Goal: Task Accomplishment & Management: Manage account settings

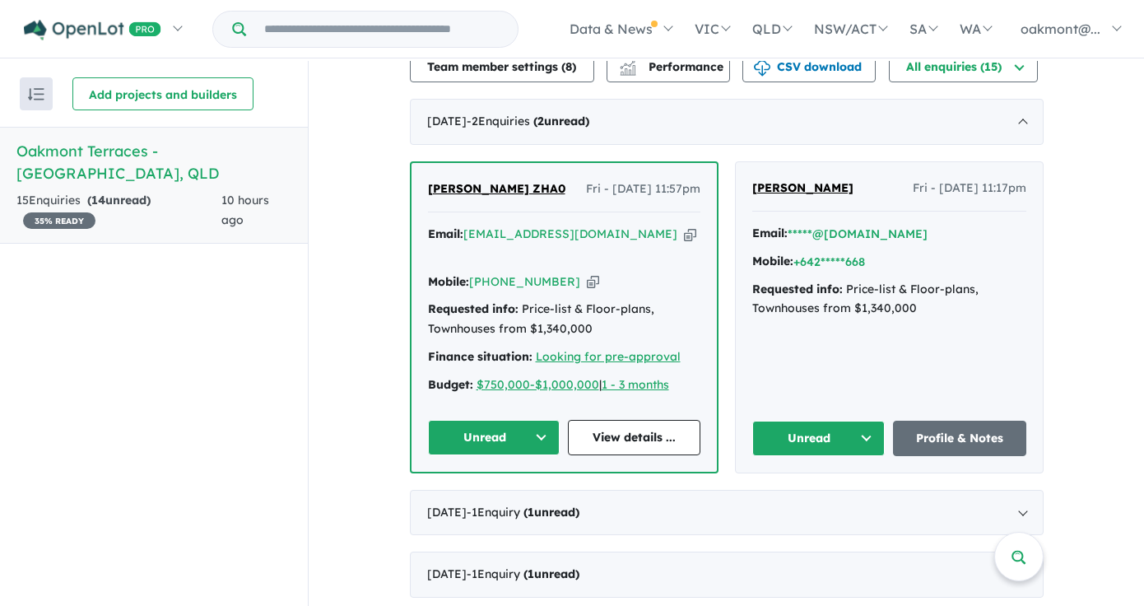
scroll to position [562, 0]
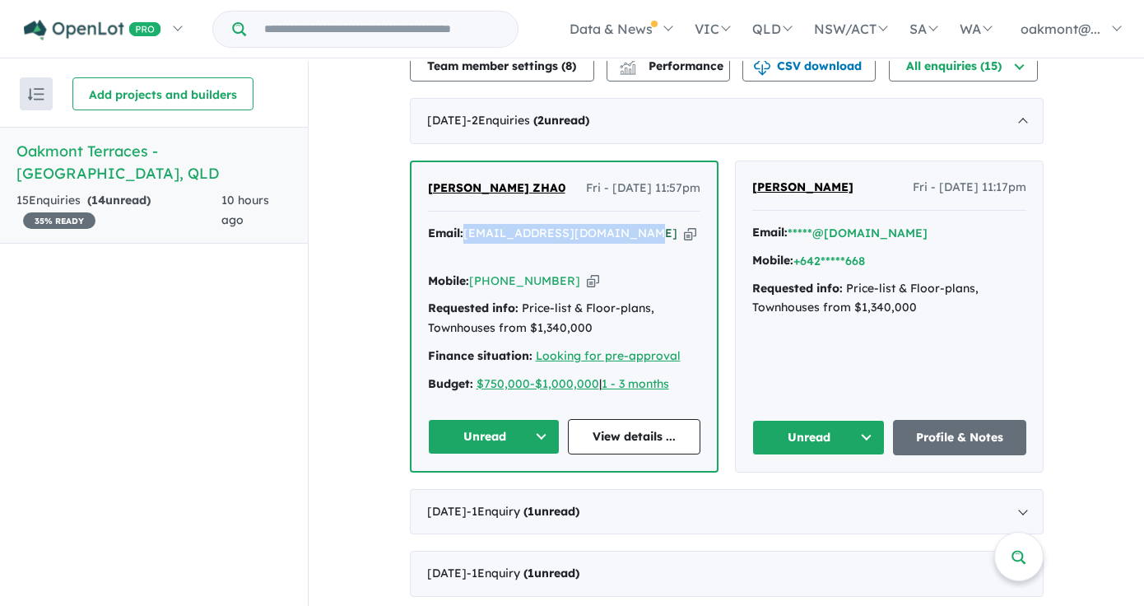
drag, startPoint x: 462, startPoint y: 249, endPoint x: 618, endPoint y: 249, distance: 156.4
click at [618, 249] on div "Email: alive.2022renyin@gmail.com Copied!" at bounding box center [564, 244] width 272 height 40
copy a%20Oakmont%20Terraces%20-%20Brookwater"] "alive.2022renyin@gmail.com"
drag, startPoint x: 558, startPoint y: 280, endPoint x: 473, endPoint y: 284, distance: 84.9
click at [473, 284] on div "Mobile: +61 406 898 983 Copied!" at bounding box center [564, 282] width 272 height 20
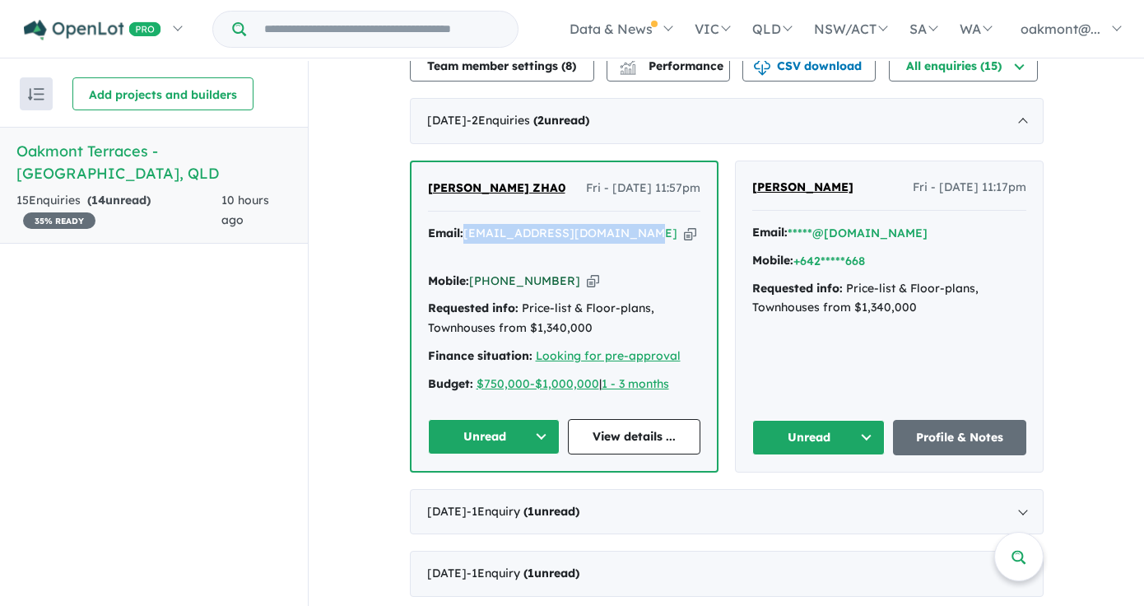
copy link "61 406 898 983"
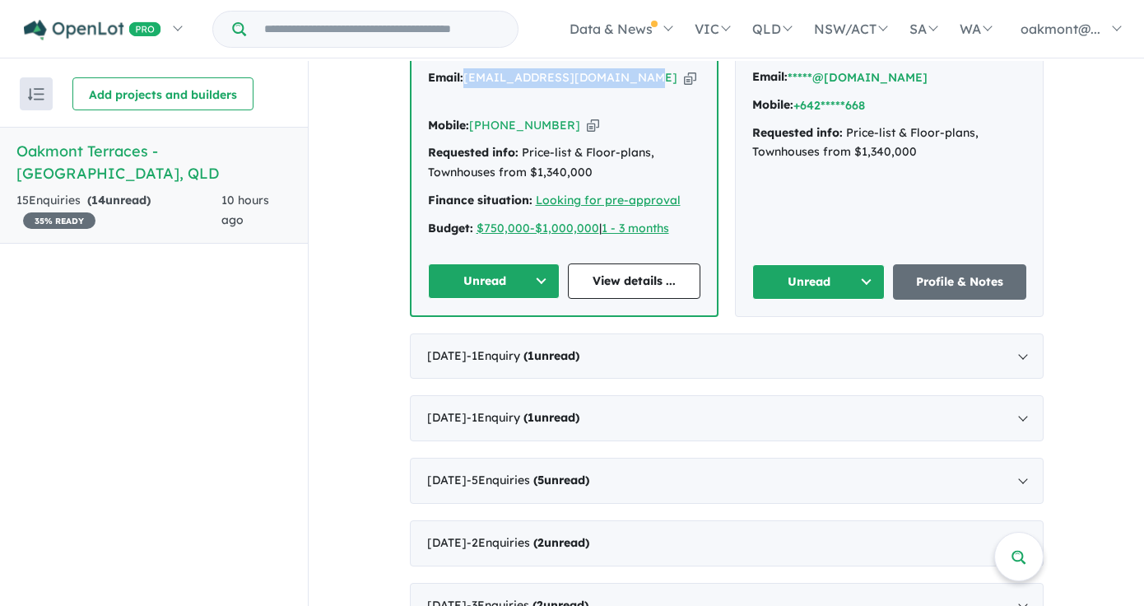
scroll to position [815, 0]
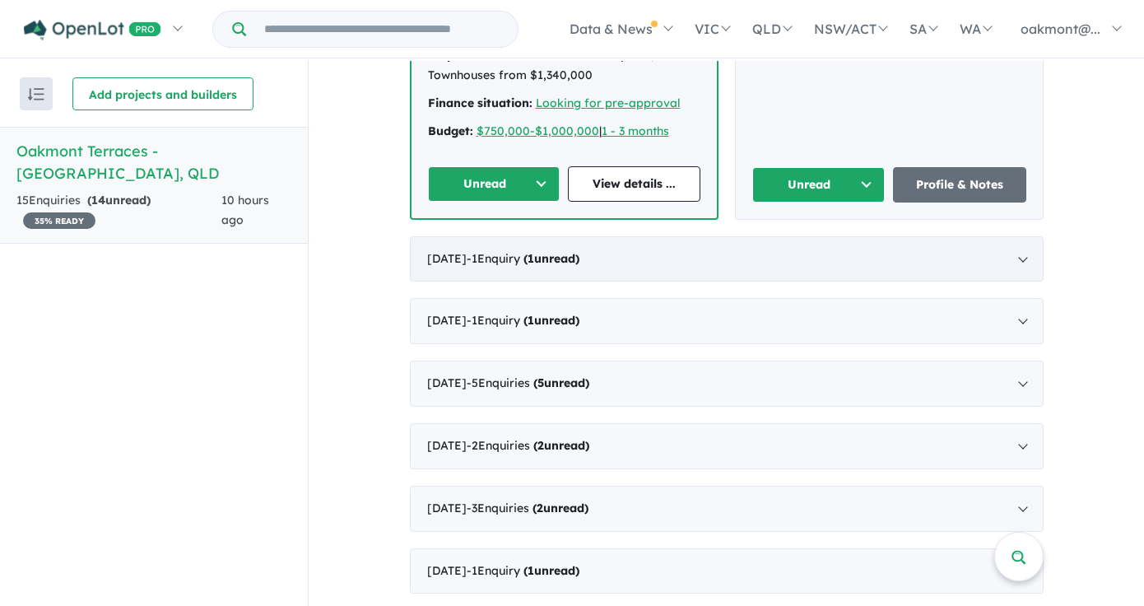
click at [576, 262] on strong "( 1 unread)" at bounding box center [551, 258] width 56 height 15
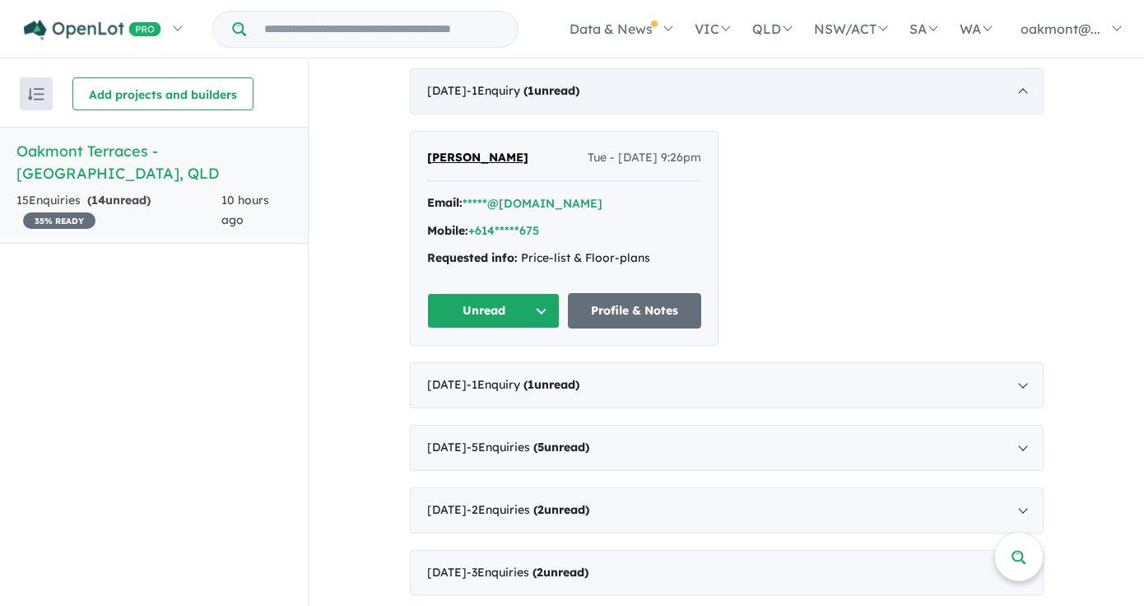
scroll to position [2, 0]
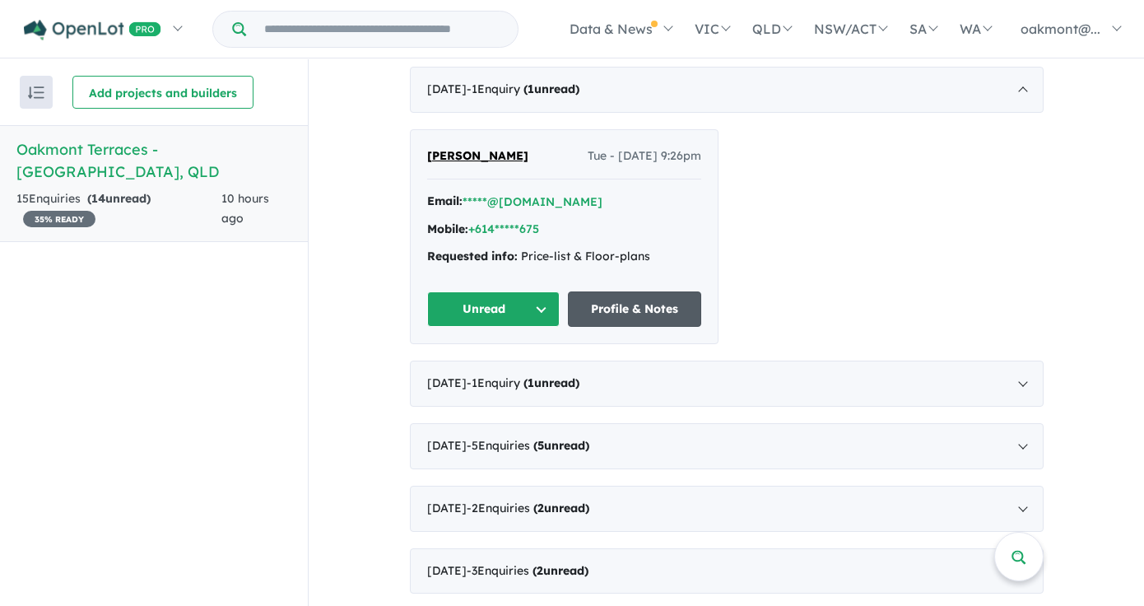
click at [603, 318] on link "Profile & Notes" at bounding box center [634, 308] width 133 height 35
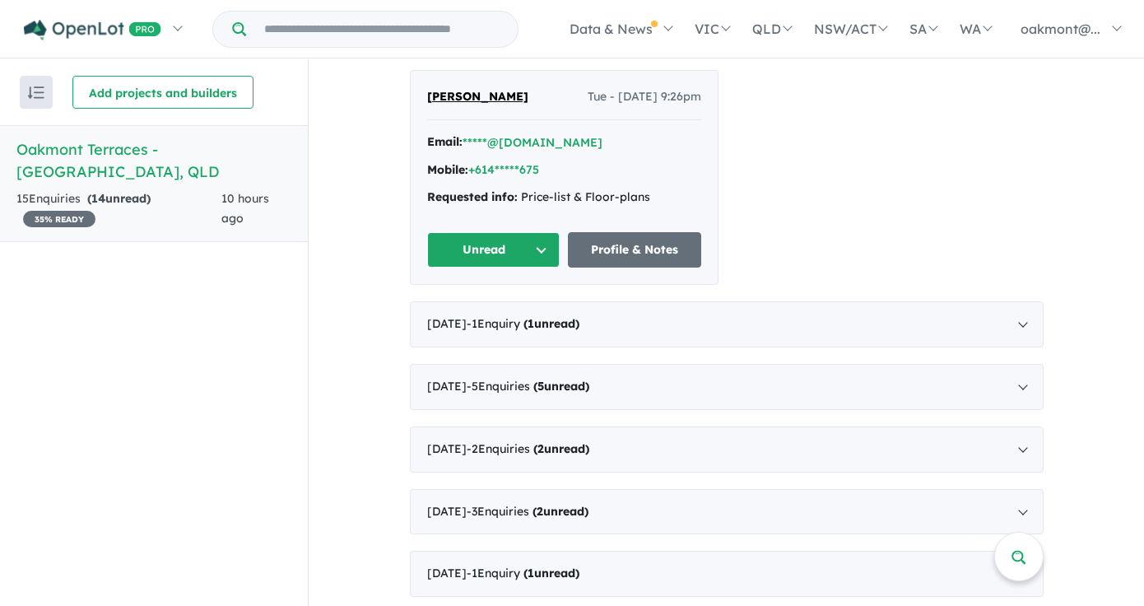
scroll to position [738, 0]
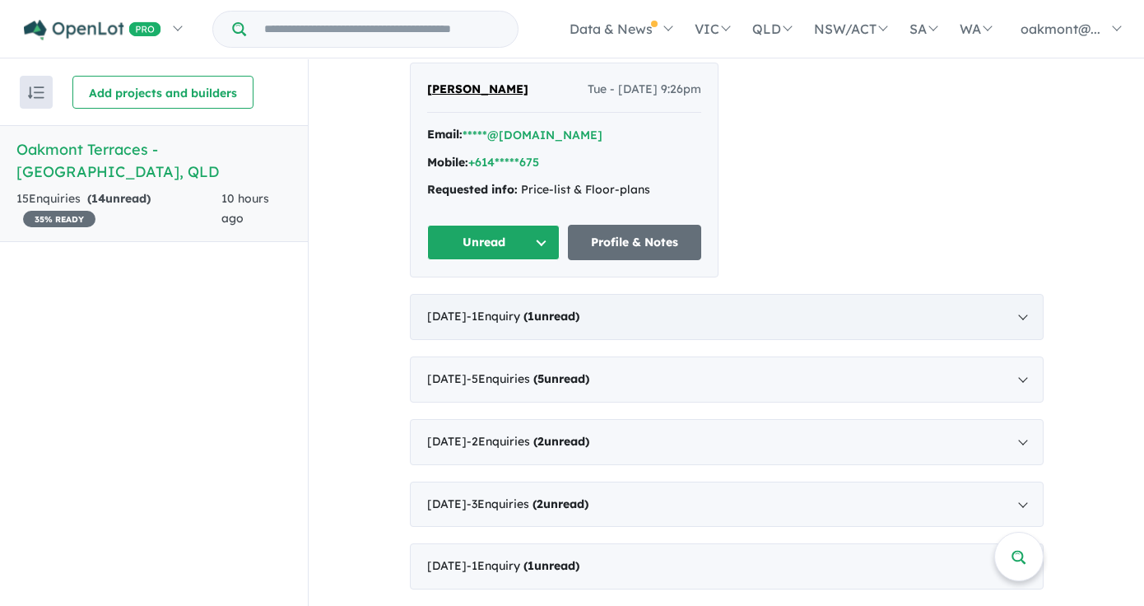
click at [573, 318] on strong "( 1 unread)" at bounding box center [551, 316] width 56 height 15
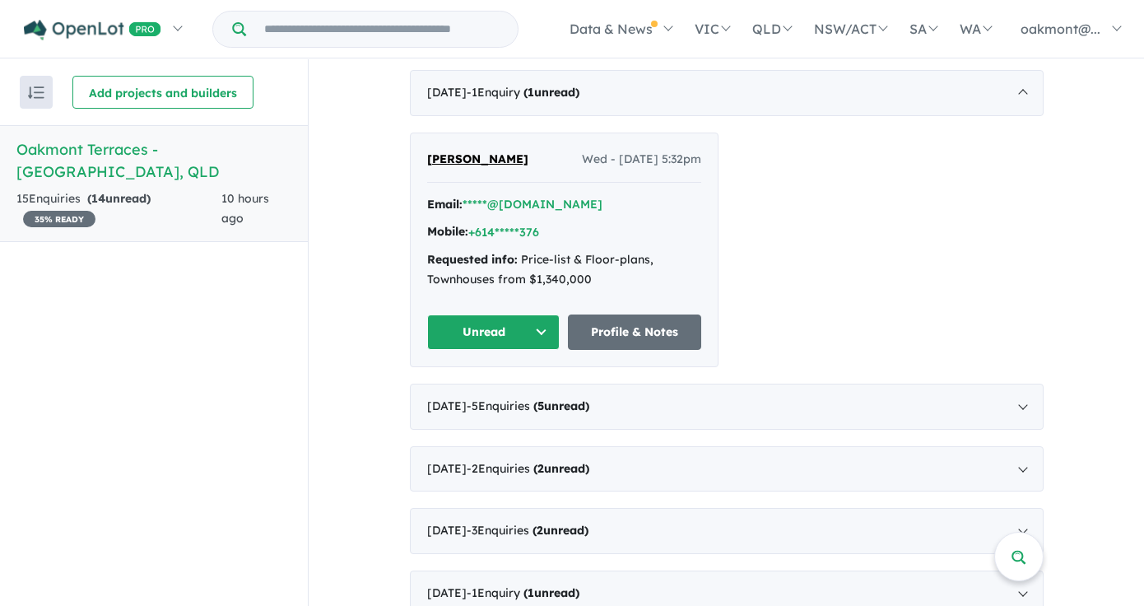
scroll to position [758, 0]
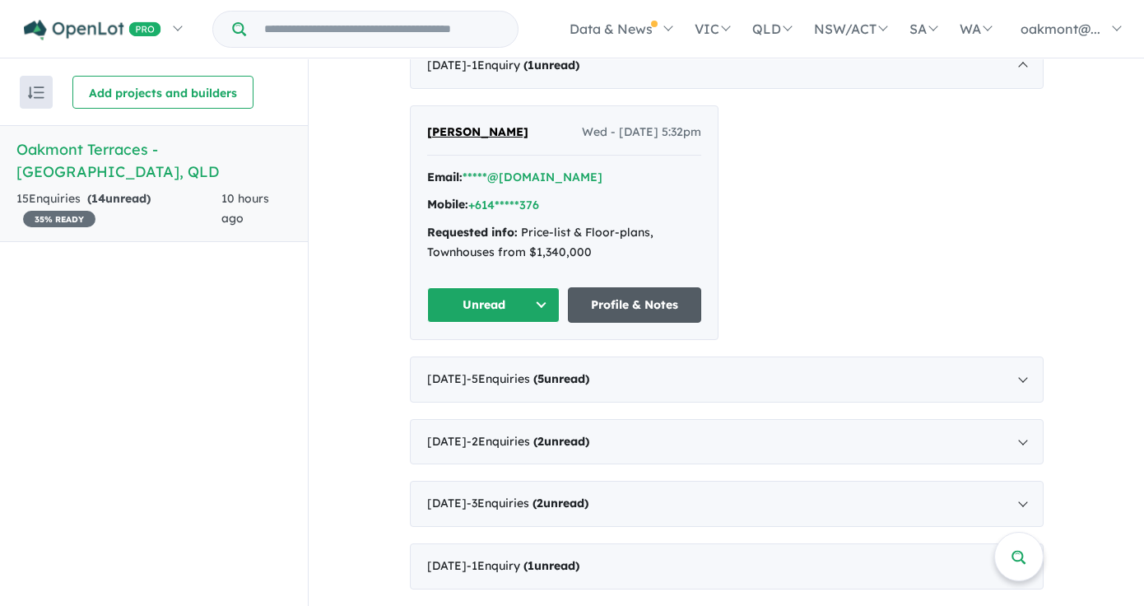
click at [629, 302] on link "Profile & Notes" at bounding box center [634, 304] width 133 height 35
click at [589, 380] on strong "( 5 unread)" at bounding box center [561, 378] width 56 height 15
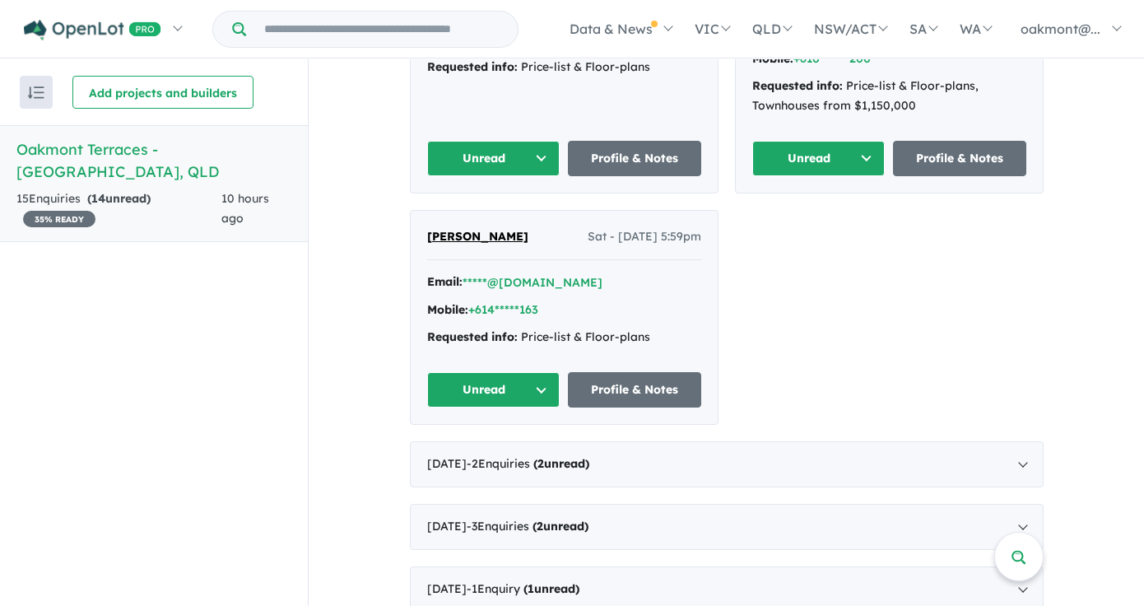
scroll to position [1299, 0]
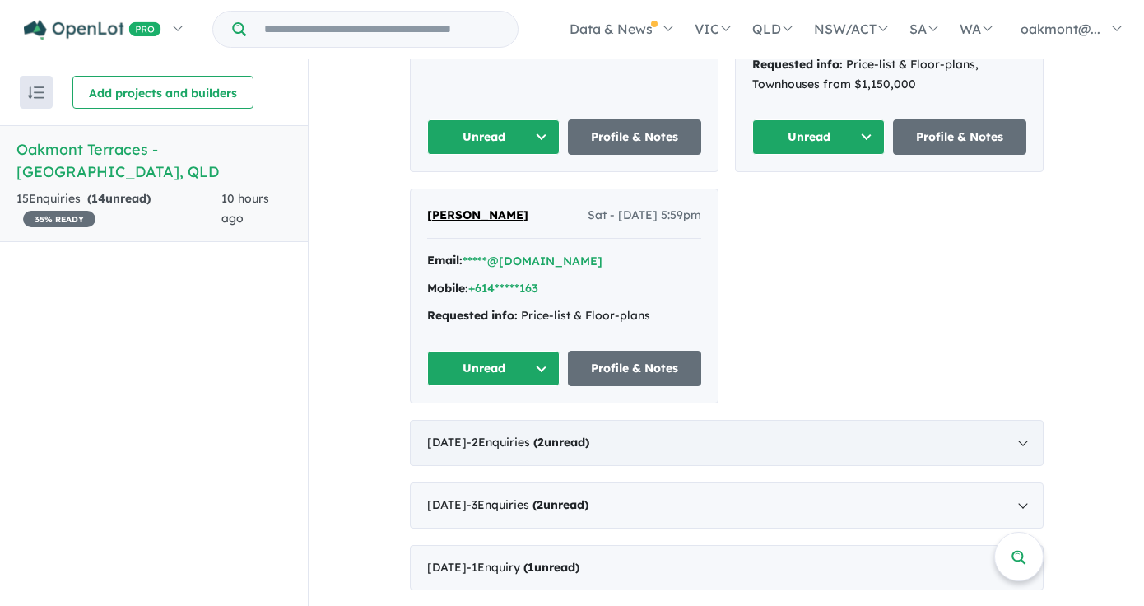
click at [589, 440] on strong "( 2 unread)" at bounding box center [561, 442] width 56 height 15
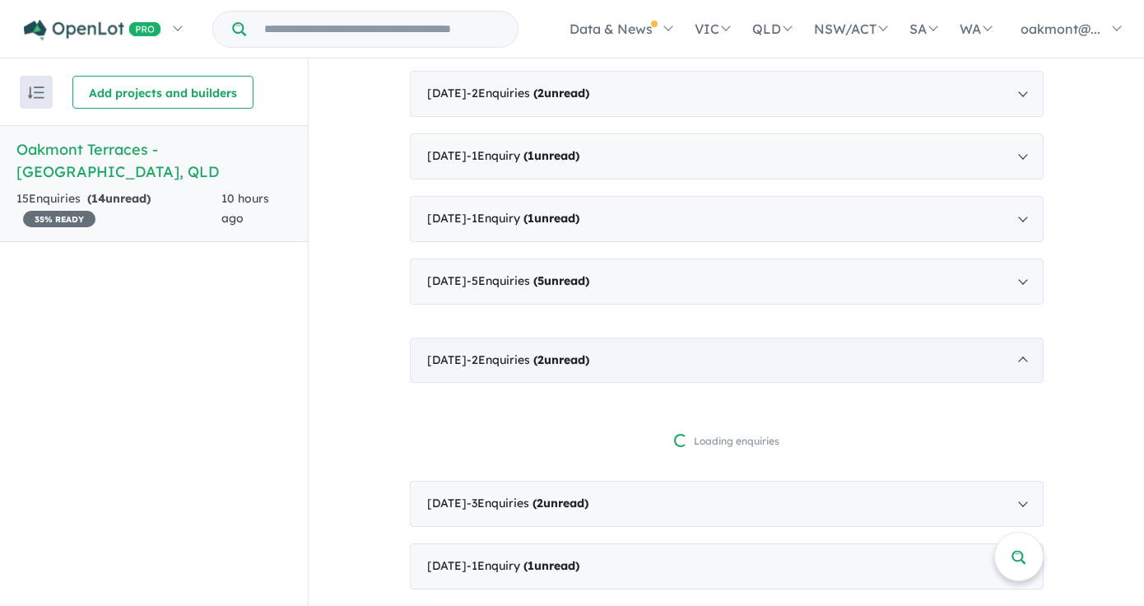
scroll to position [815, 0]
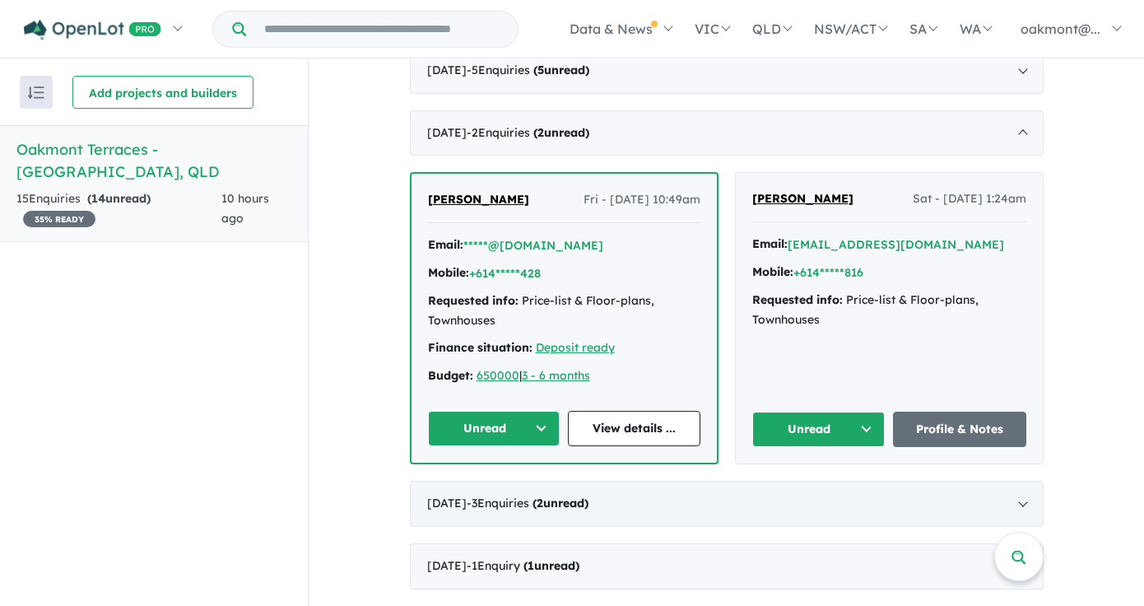
click at [588, 500] on strong "( 2 unread)" at bounding box center [560, 502] width 56 height 15
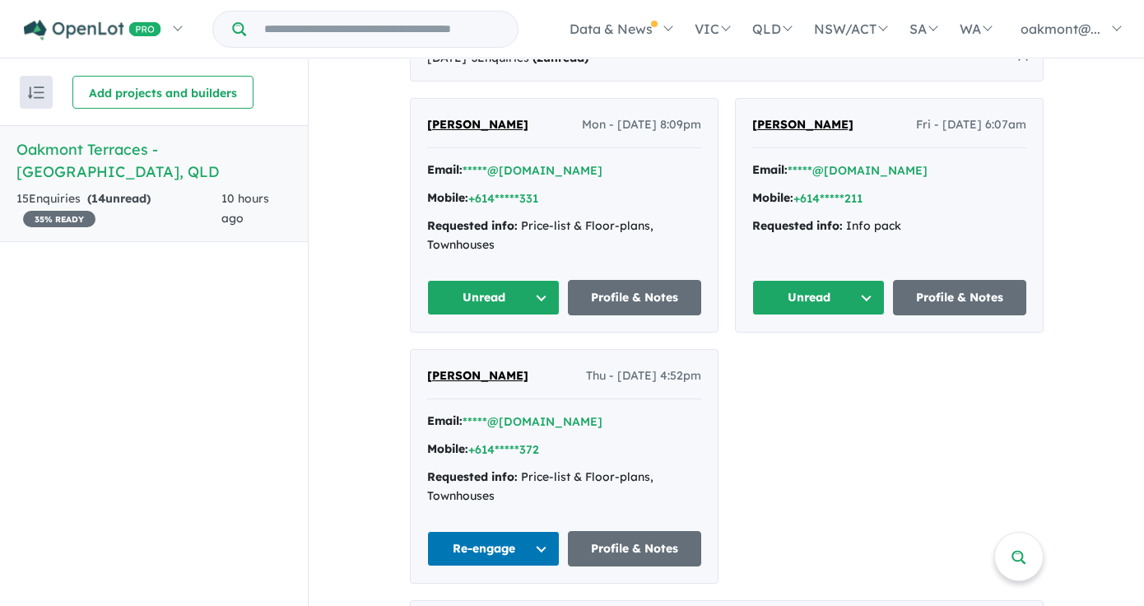
scroll to position [934, 0]
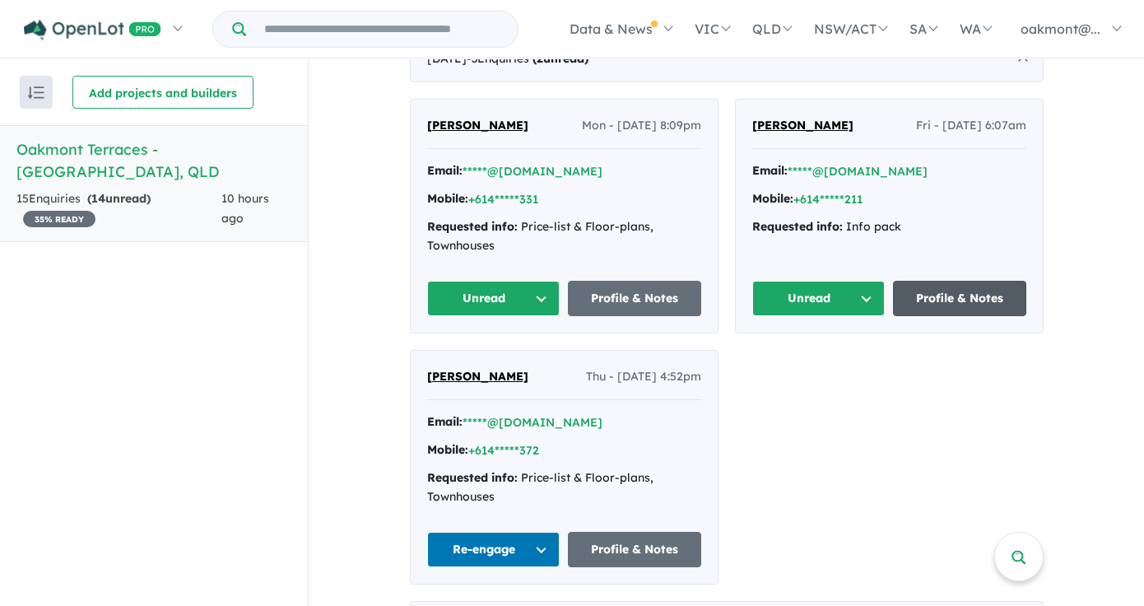
click at [958, 304] on link "Profile & Notes" at bounding box center [959, 298] width 133 height 35
click at [616, 314] on link "Profile & Notes" at bounding box center [634, 298] width 133 height 35
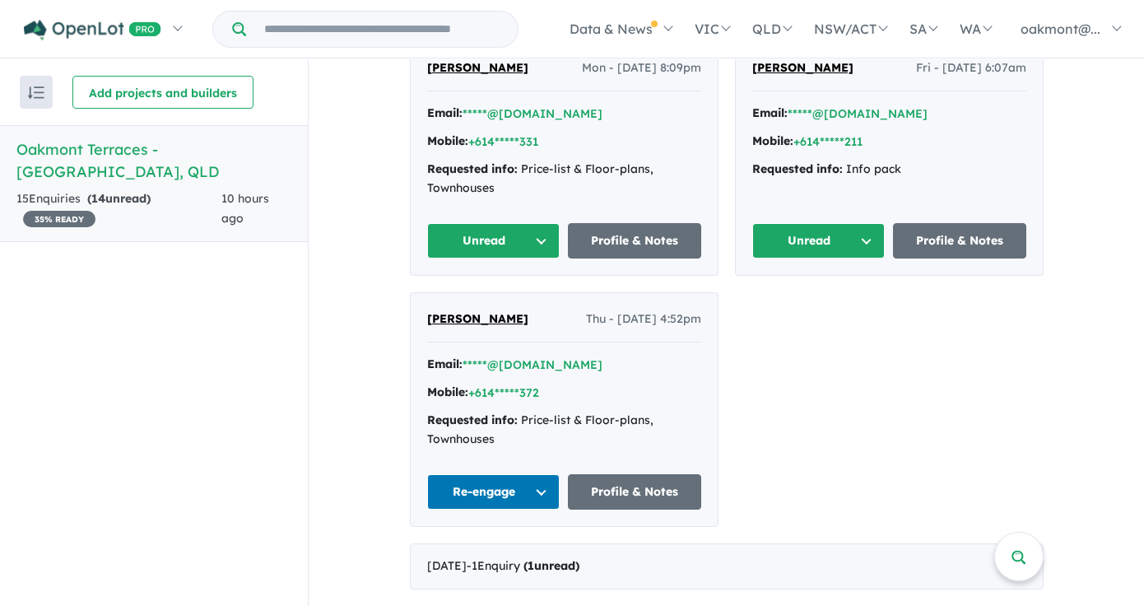
scroll to position [1010, 0]
click at [862, 239] on button "Unread" at bounding box center [818, 240] width 133 height 35
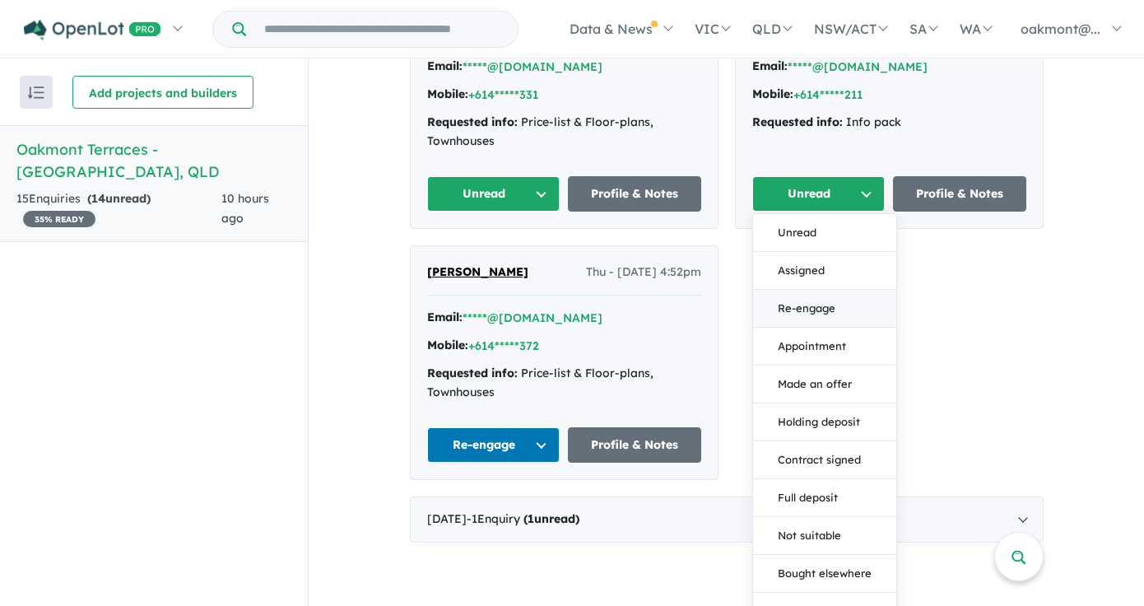
scroll to position [1042, 0]
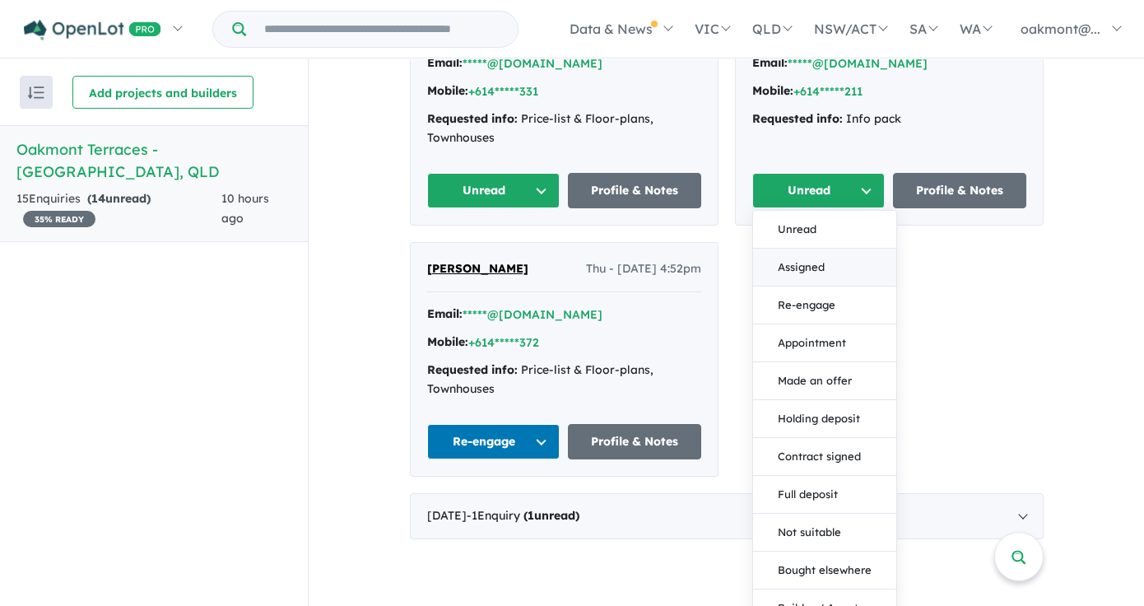
click at [809, 283] on button "Assigned" at bounding box center [824, 268] width 143 height 38
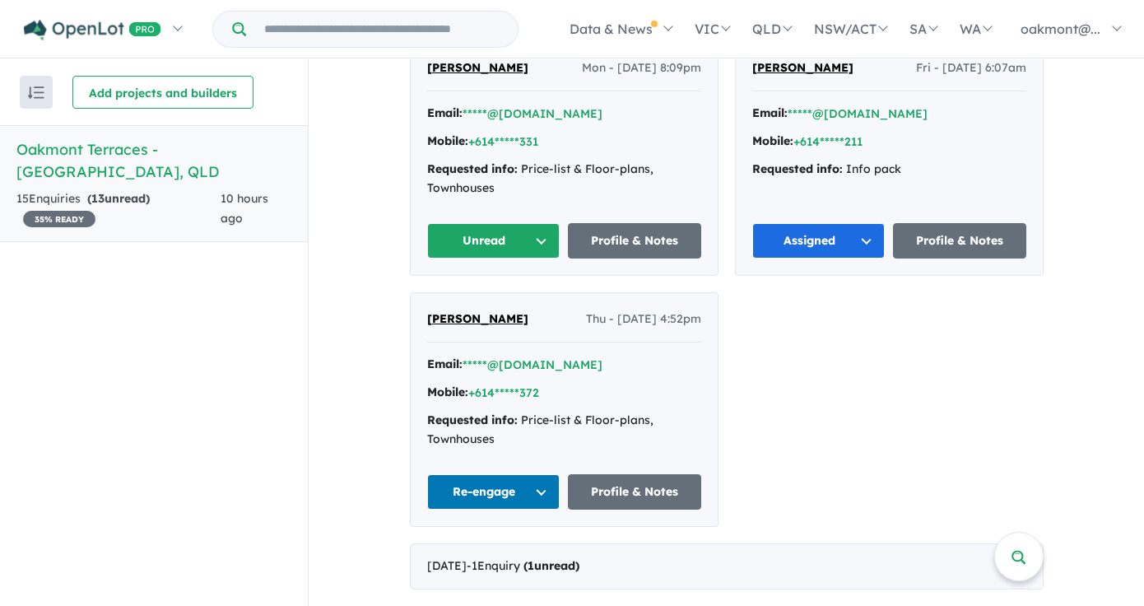
click at [534, 237] on button "Unread" at bounding box center [493, 240] width 133 height 35
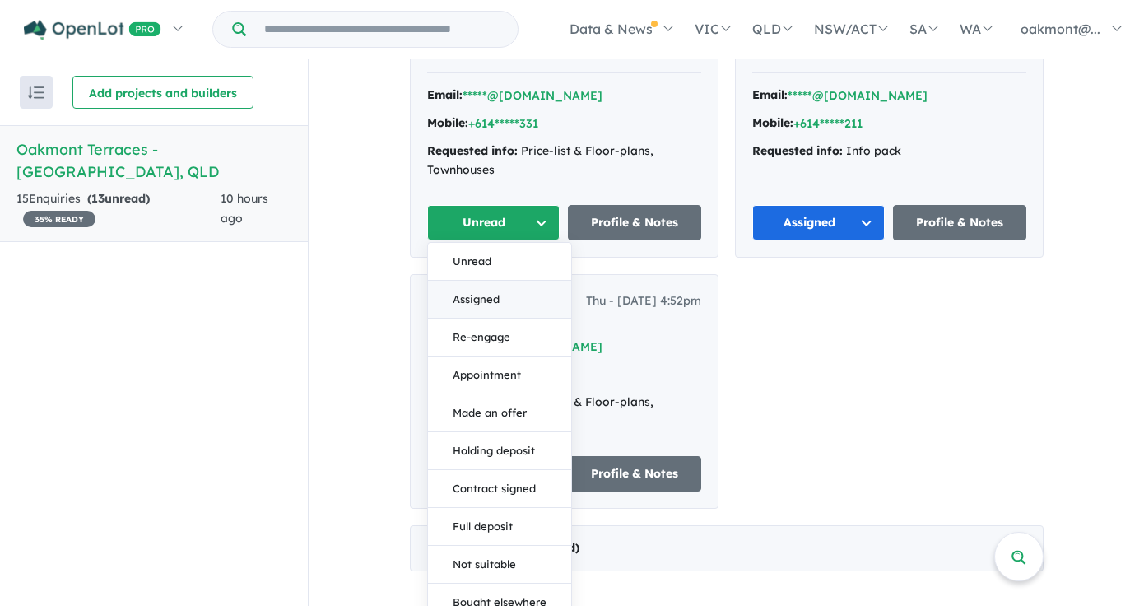
click at [501, 318] on button "Assigned" at bounding box center [499, 300] width 143 height 38
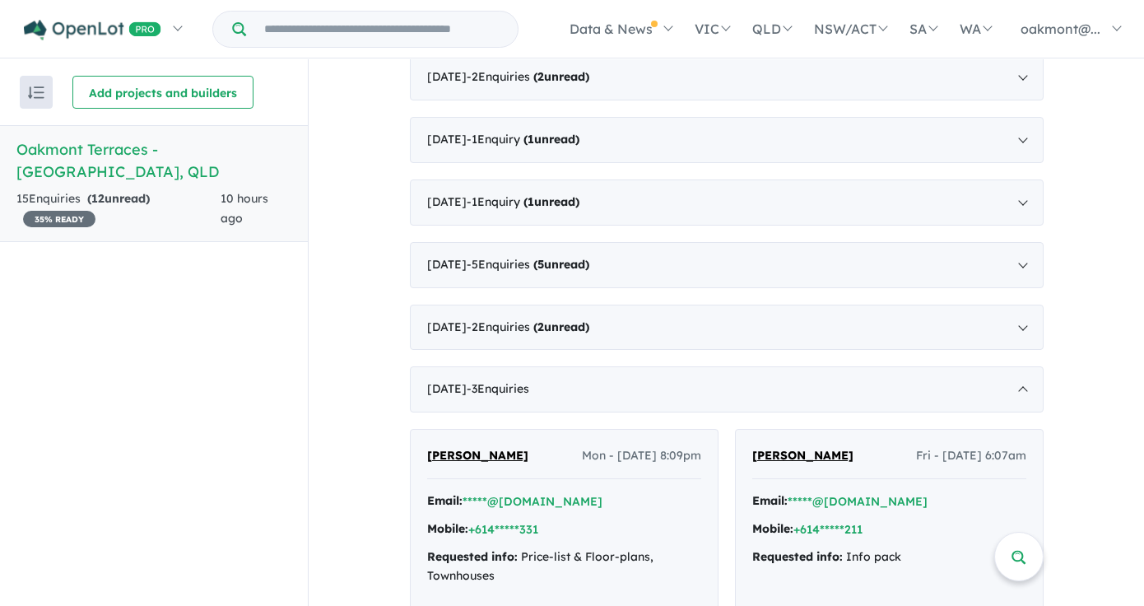
scroll to position [557, 0]
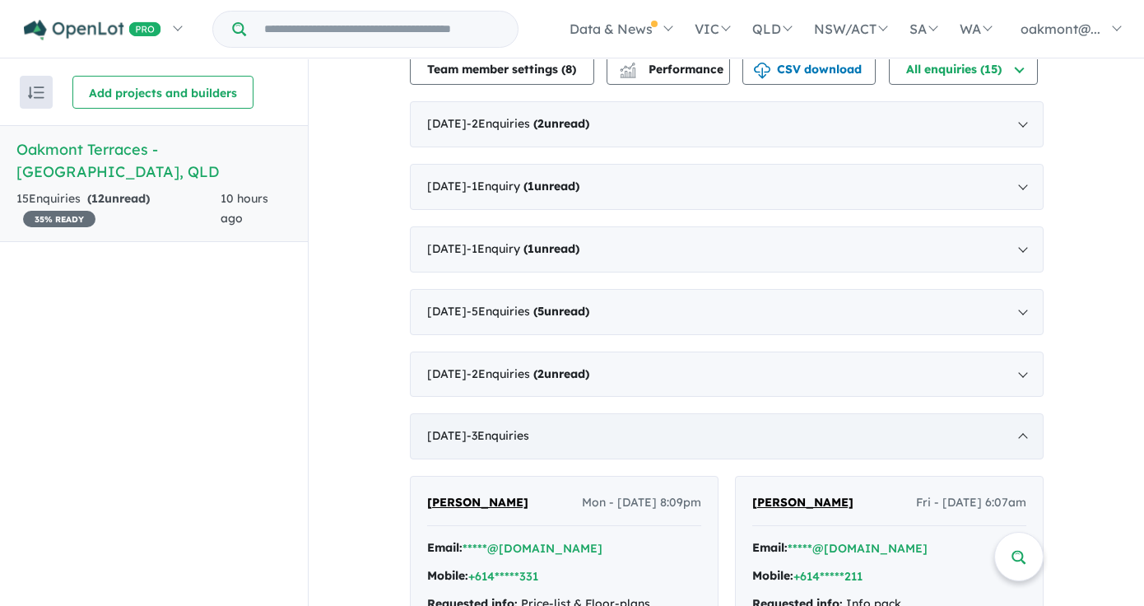
click at [529, 443] on span "- 3 Enquir ies ( 0 unread)" at bounding box center [498, 435] width 63 height 15
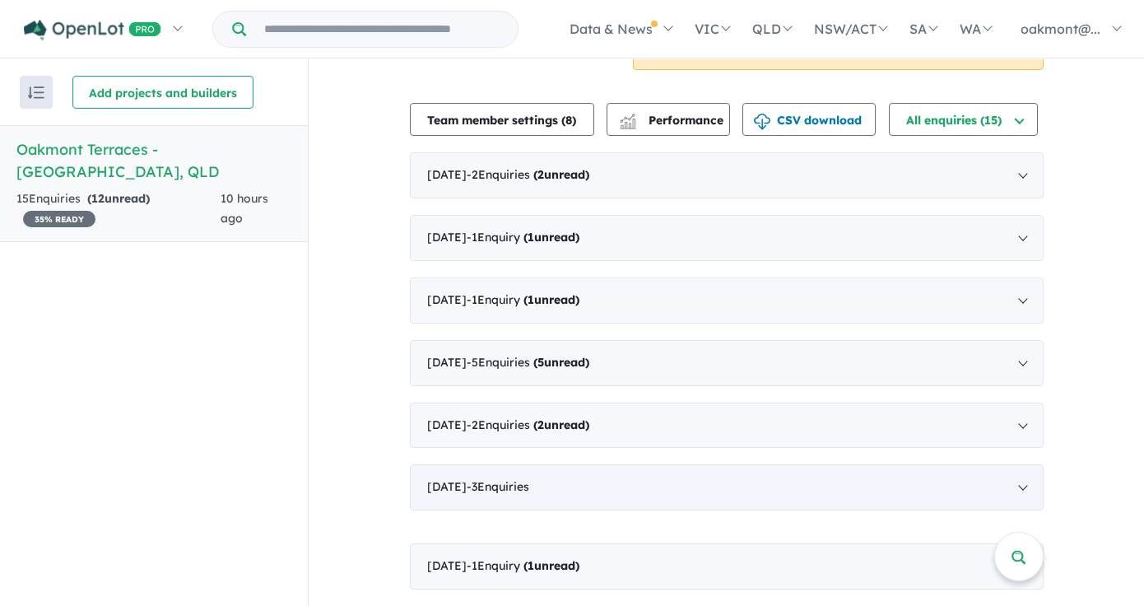
scroll to position [506, 0]
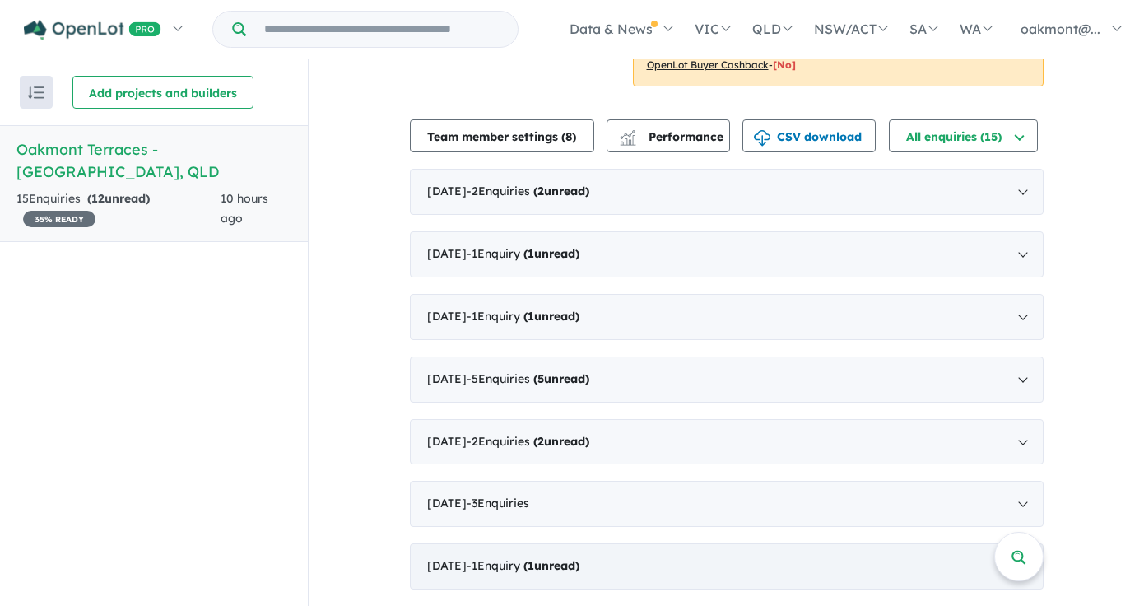
click at [571, 571] on strong "( 1 unread)" at bounding box center [551, 565] width 56 height 15
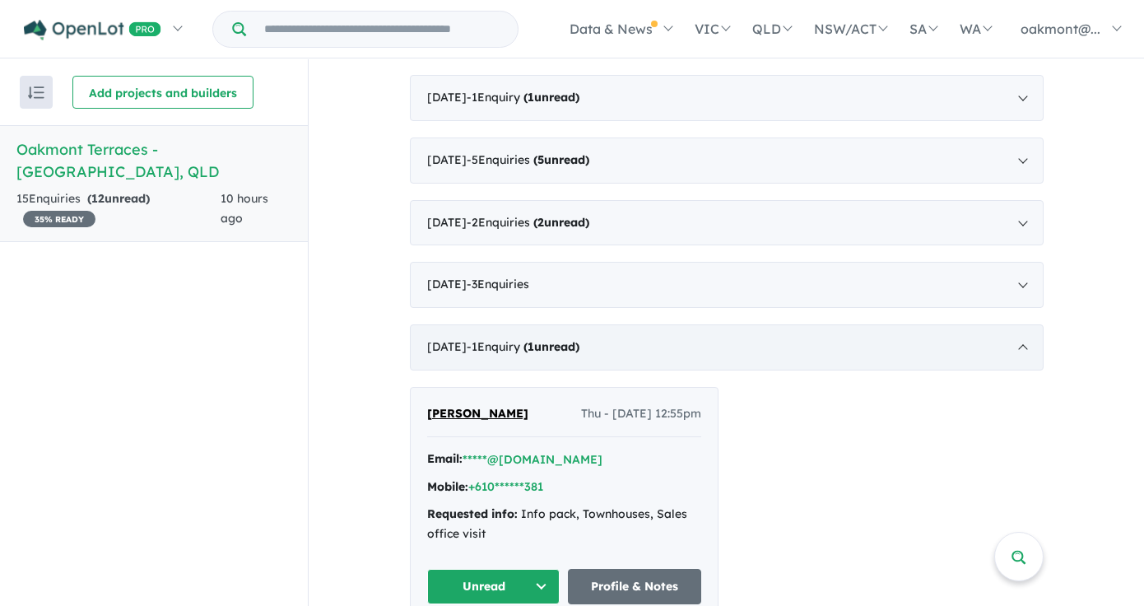
scroll to position [758, 0]
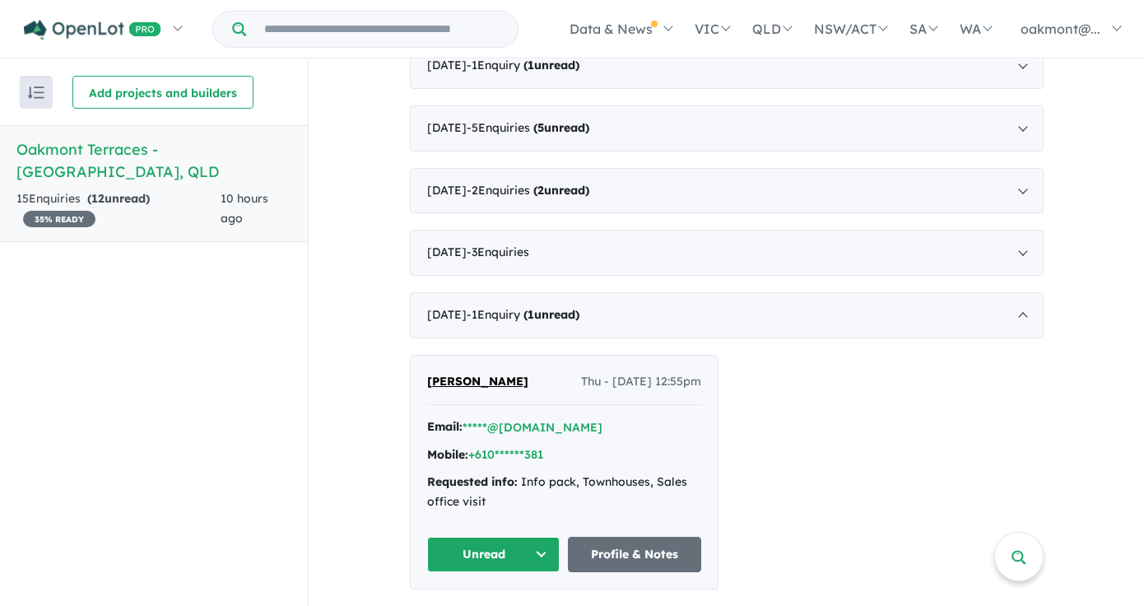
click at [529, 549] on button "Unread" at bounding box center [493, 554] width 133 height 35
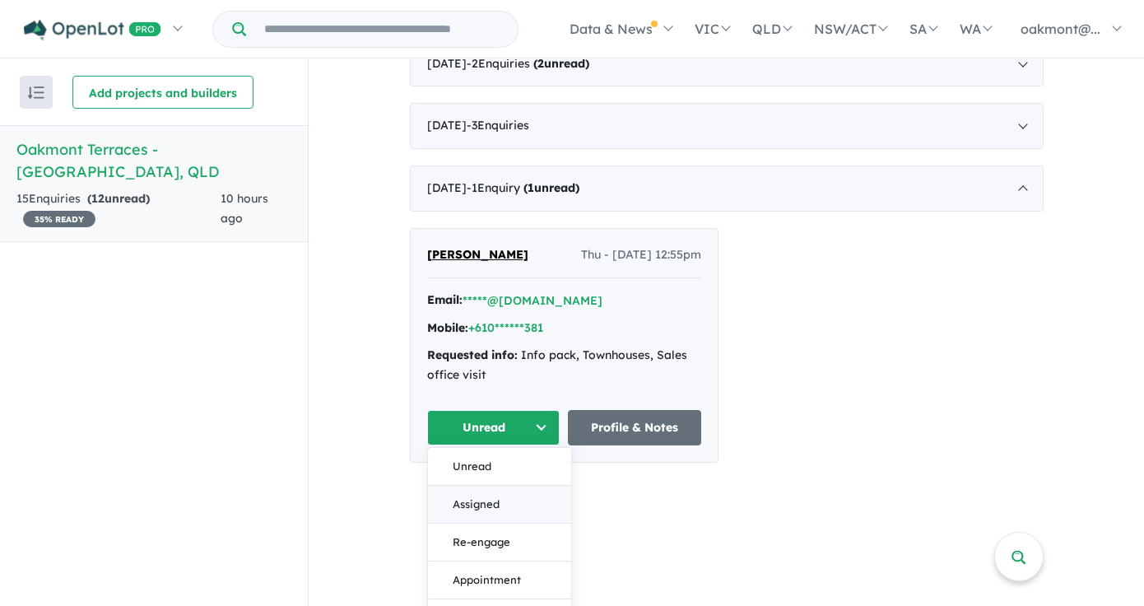
click at [495, 520] on button "Assigned" at bounding box center [499, 505] width 143 height 38
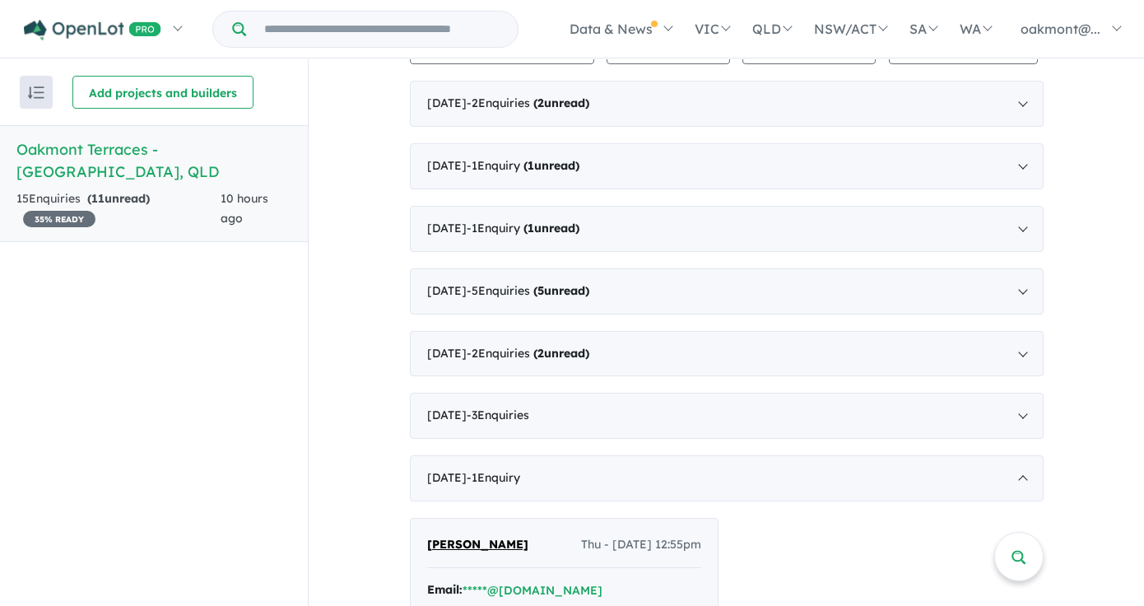
scroll to position [615, 0]
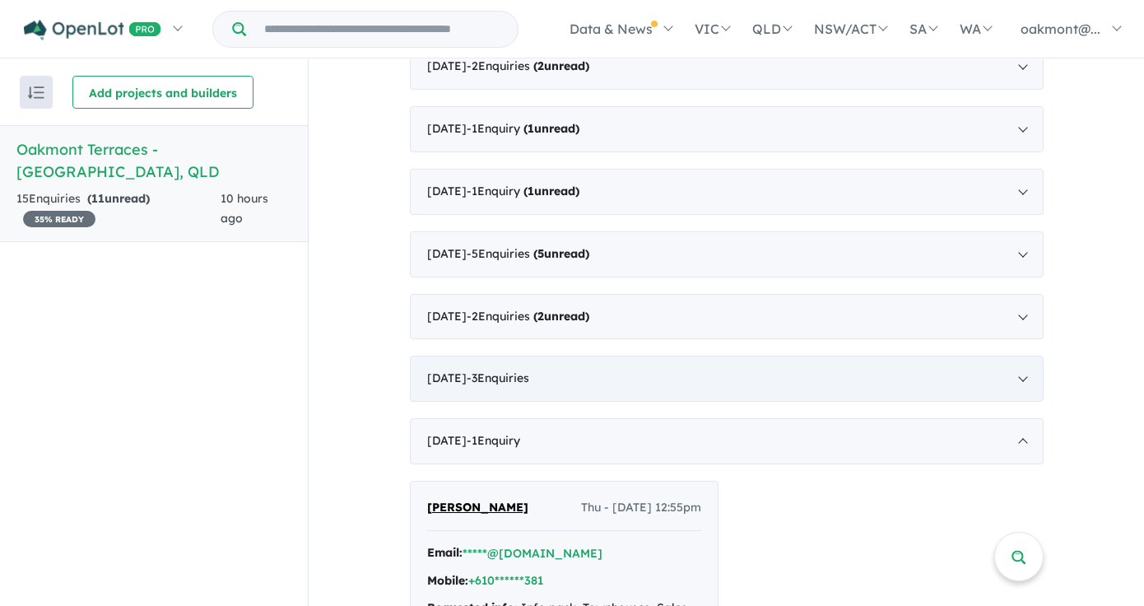
click at [529, 385] on span "- 3 Enquir ies ( 0 unread)" at bounding box center [498, 377] width 63 height 15
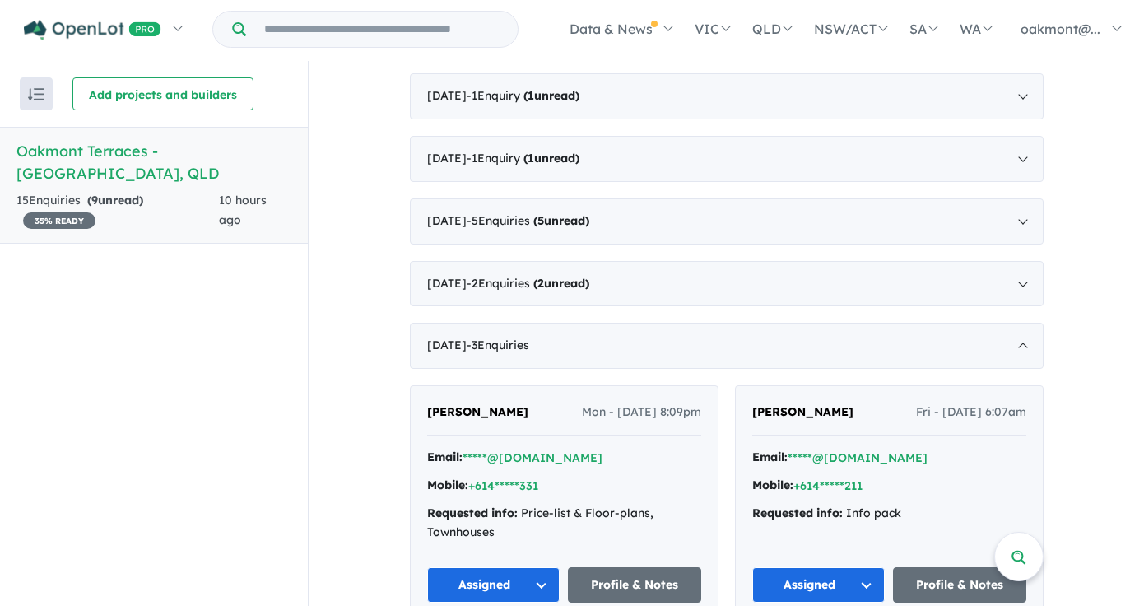
scroll to position [527, 0]
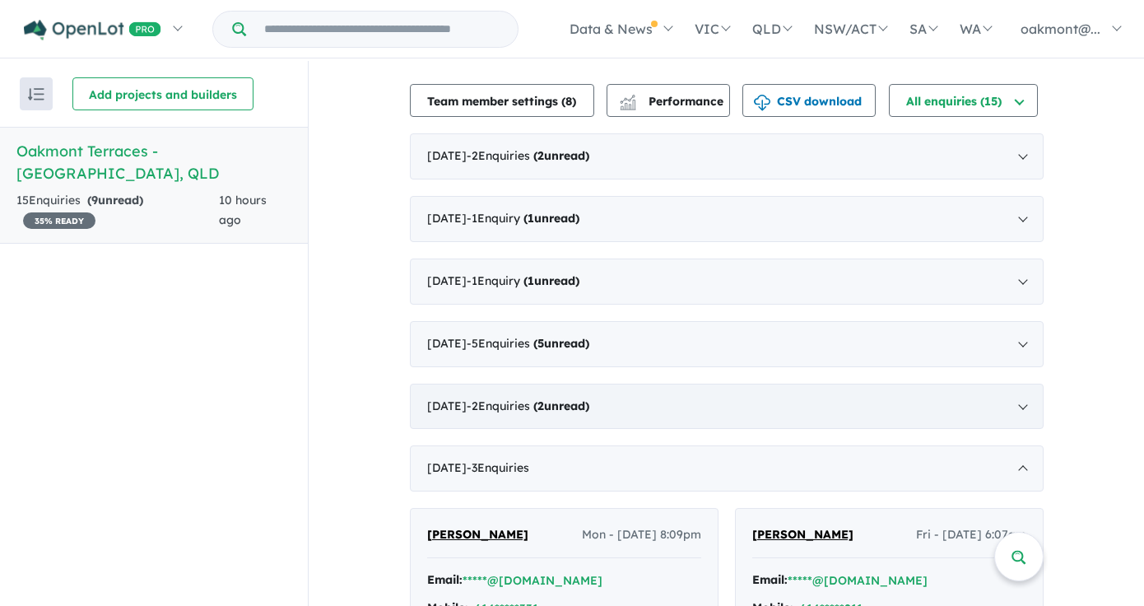
click at [589, 413] on strong "( 2 unread)" at bounding box center [561, 405] width 56 height 15
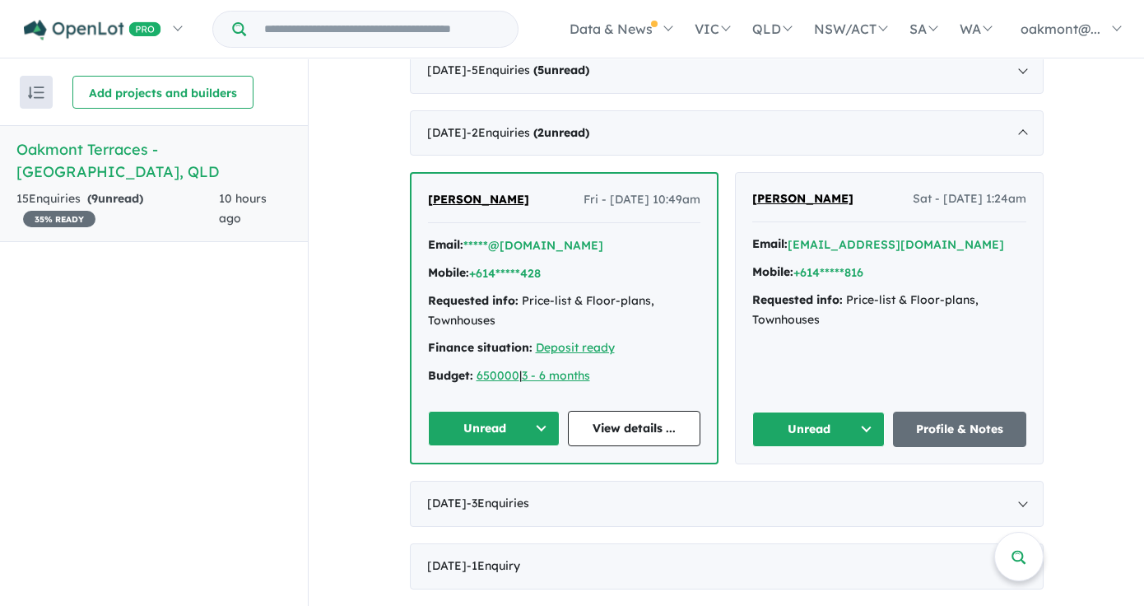
scroll to position [1, 0]
click at [500, 428] on button "Unread" at bounding box center [494, 428] width 132 height 35
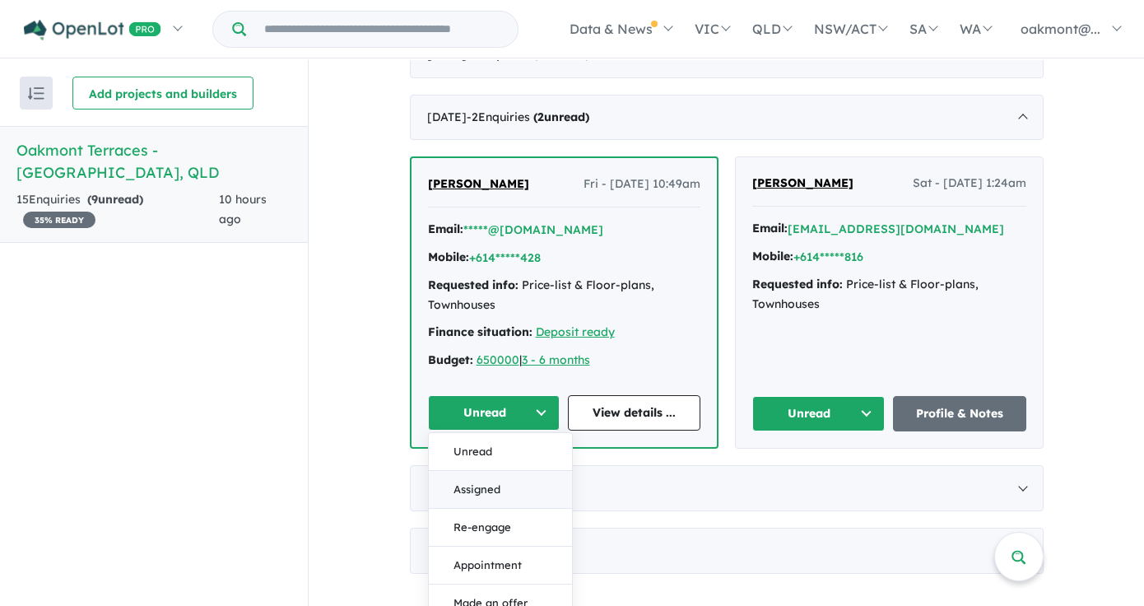
click at [485, 505] on button "Assigned" at bounding box center [500, 490] width 143 height 38
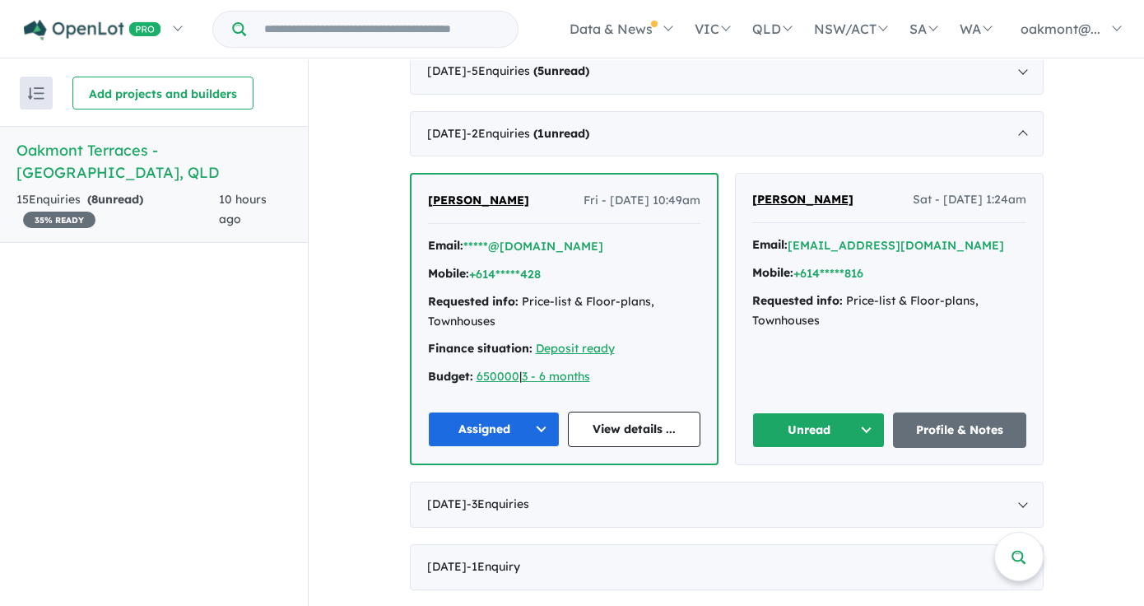
click at [820, 430] on button "Unread" at bounding box center [818, 429] width 133 height 35
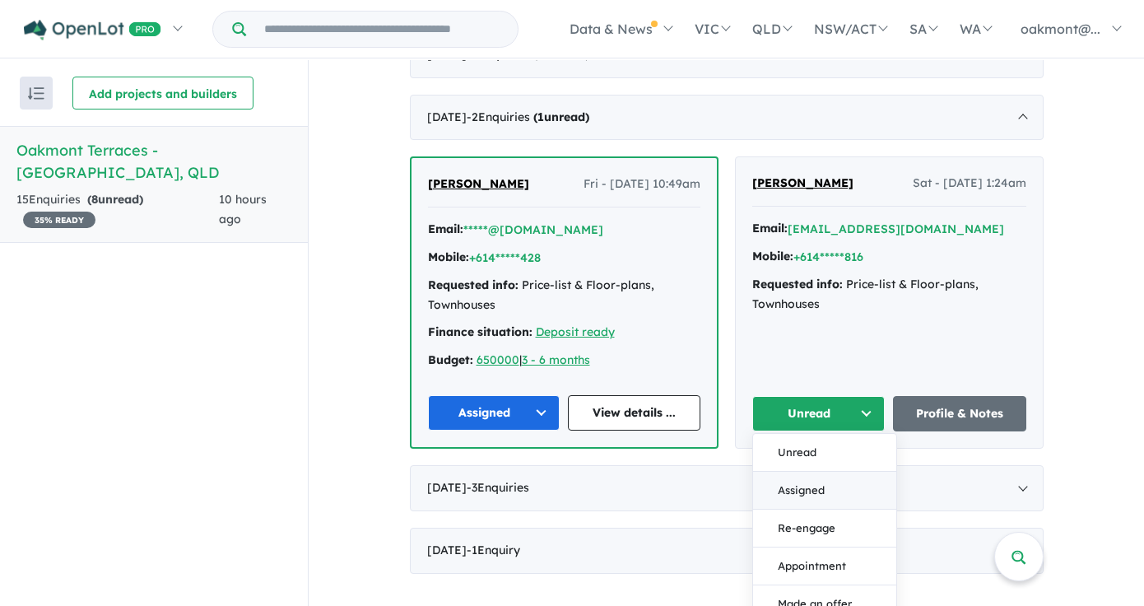
click at [795, 509] on button "Assigned" at bounding box center [824, 491] width 143 height 38
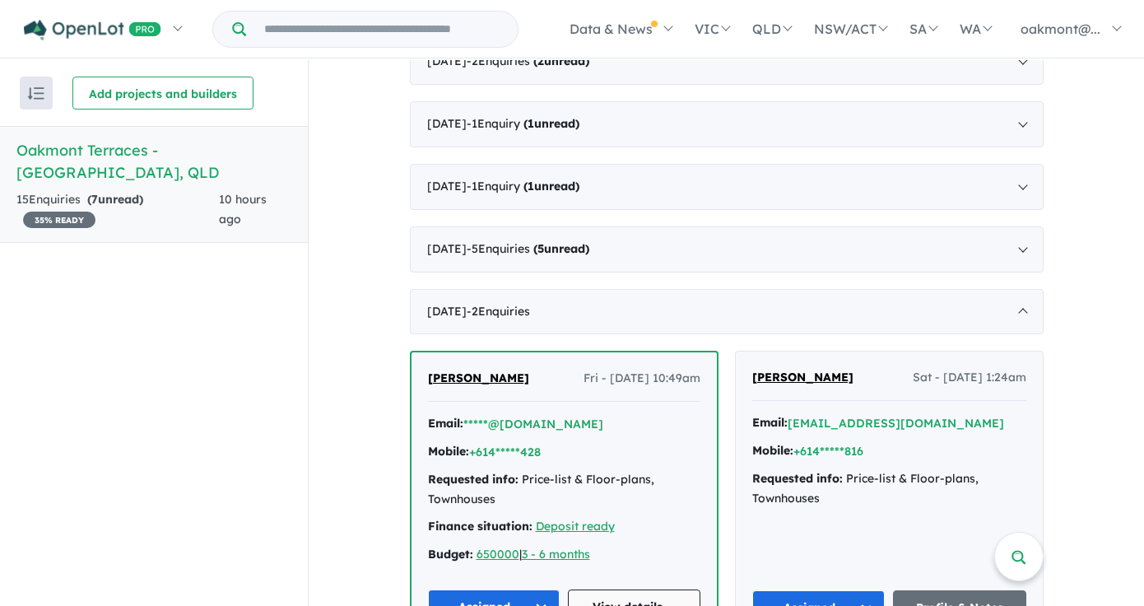
scroll to position [636, 0]
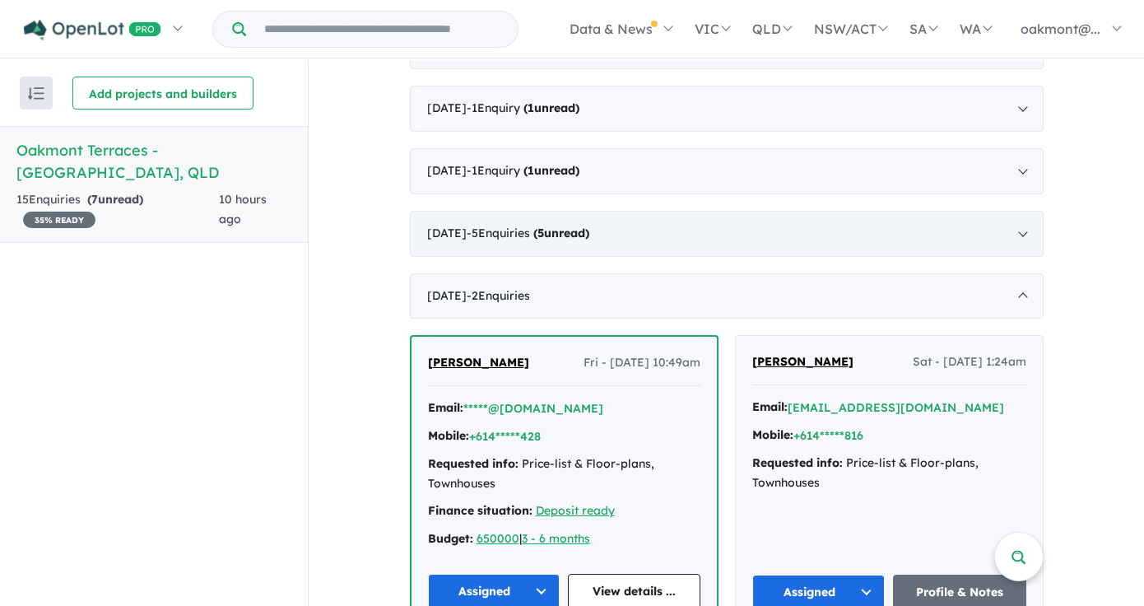
click at [589, 240] on strong "( 5 unread)" at bounding box center [561, 232] width 56 height 15
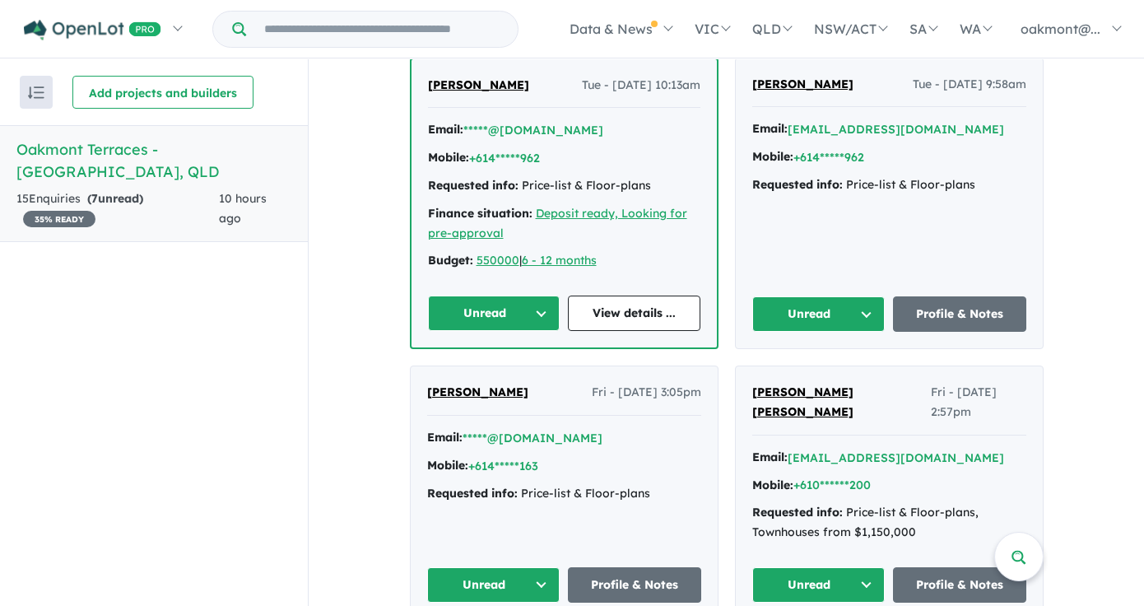
scroll to position [848, 0]
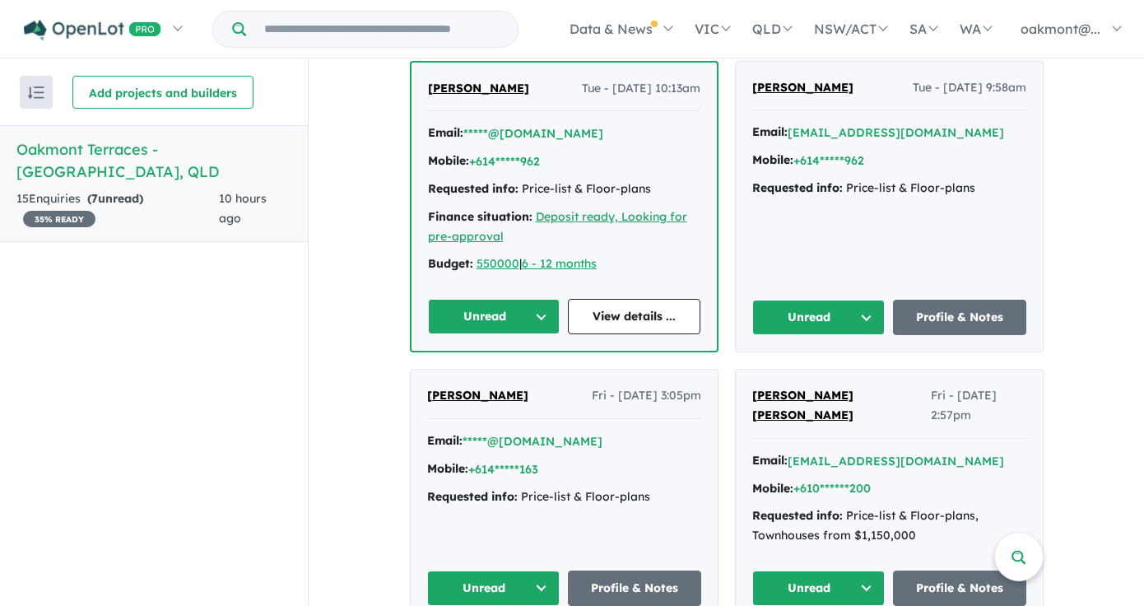
click at [502, 332] on button "Unread" at bounding box center [494, 316] width 132 height 35
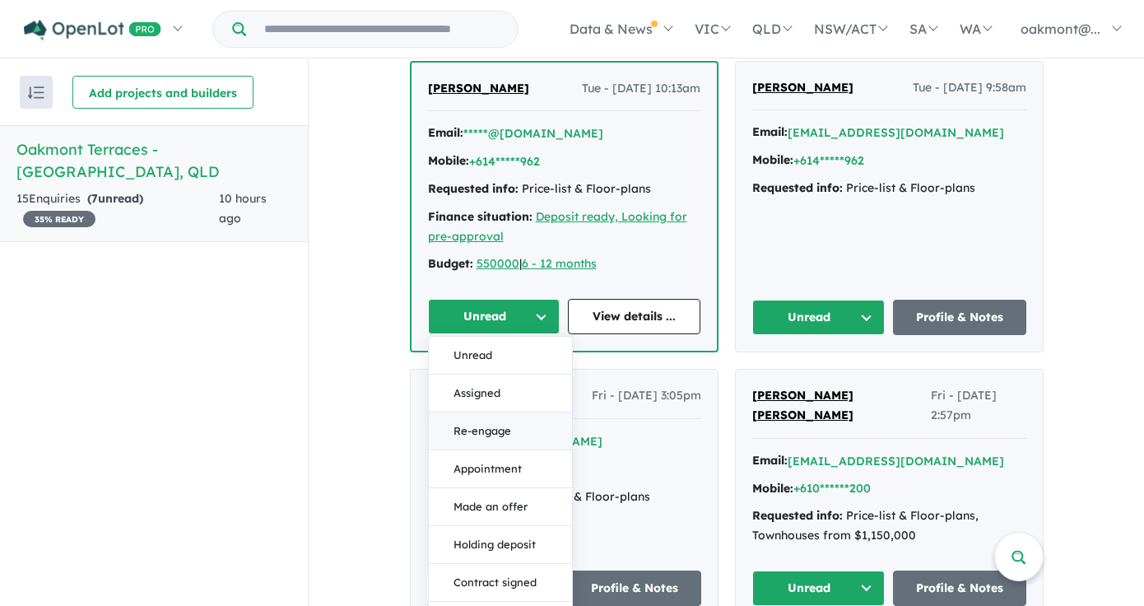
scroll to position [853, 0]
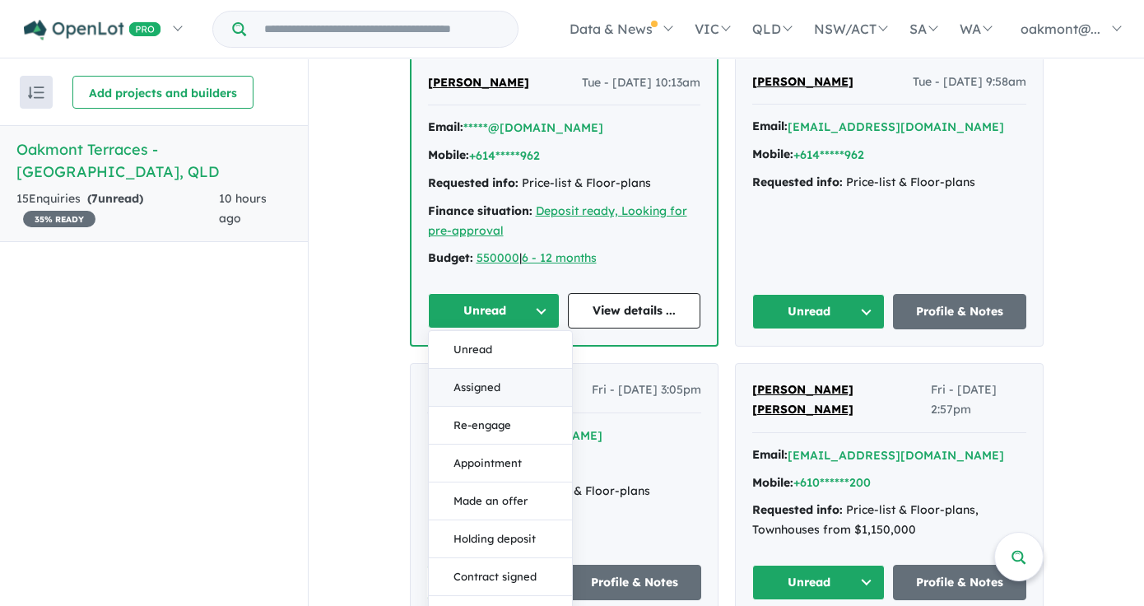
click at [480, 407] on button "Assigned" at bounding box center [500, 388] width 143 height 38
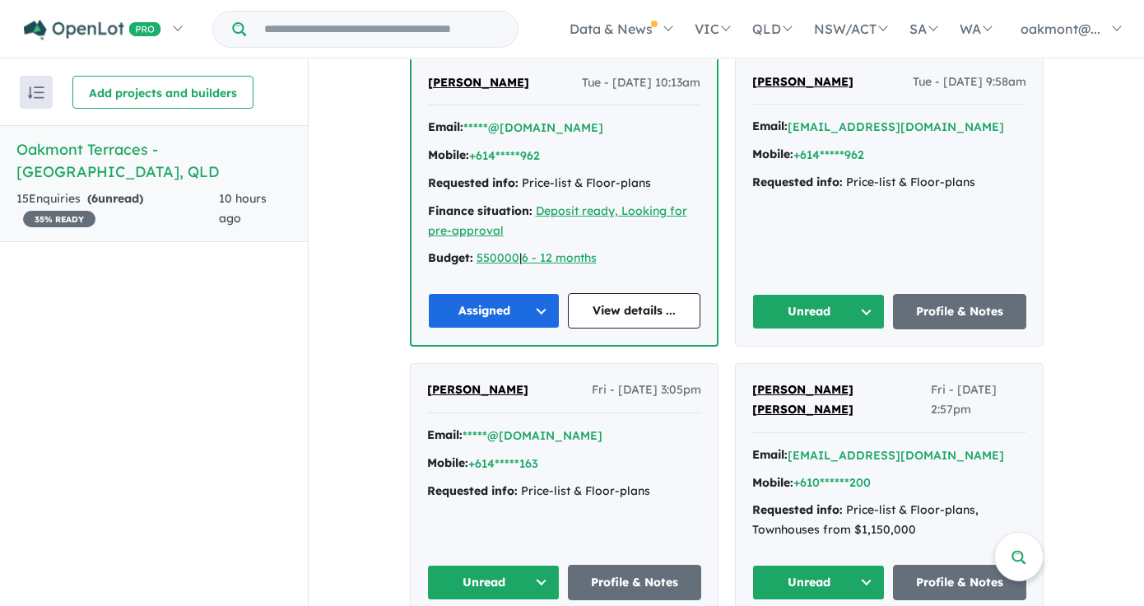
click at [806, 327] on button "Unread" at bounding box center [818, 311] width 133 height 35
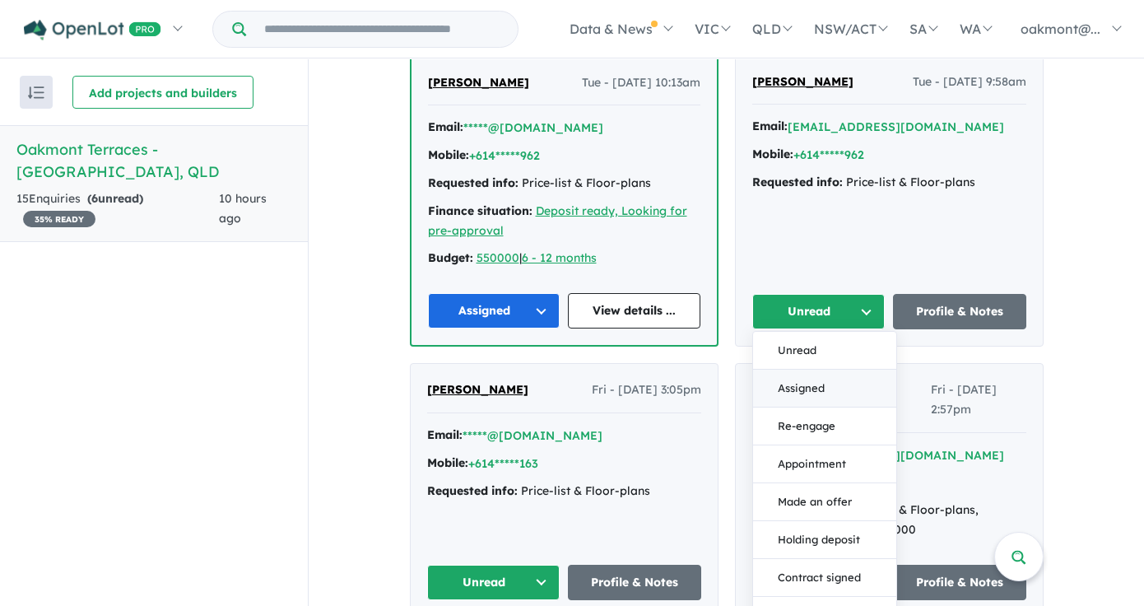
click at [798, 395] on button "Assigned" at bounding box center [824, 389] width 143 height 38
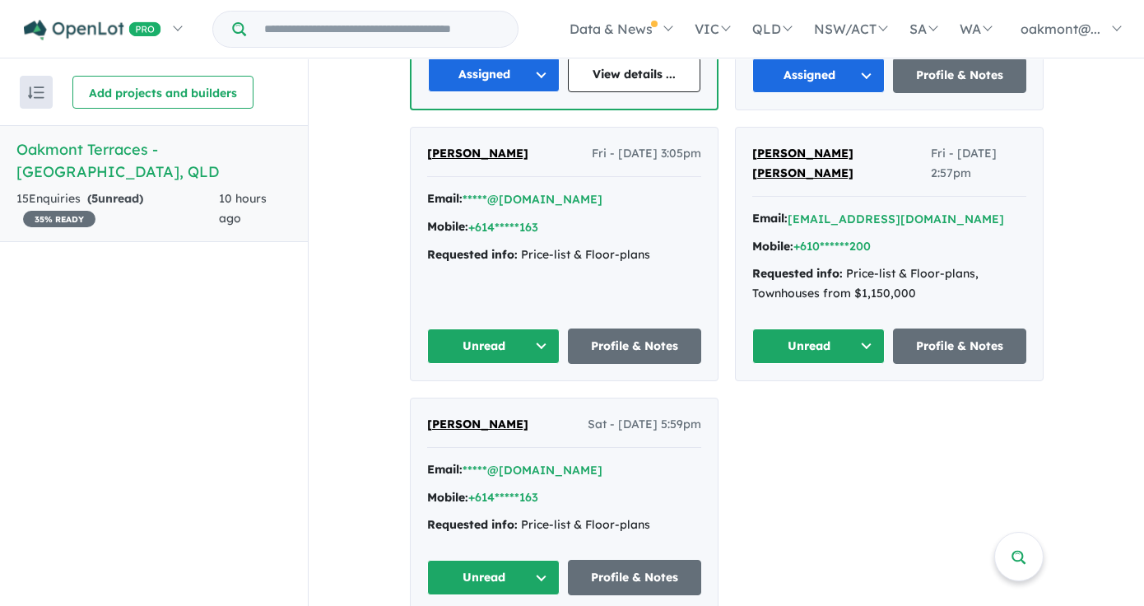
scroll to position [1093, 0]
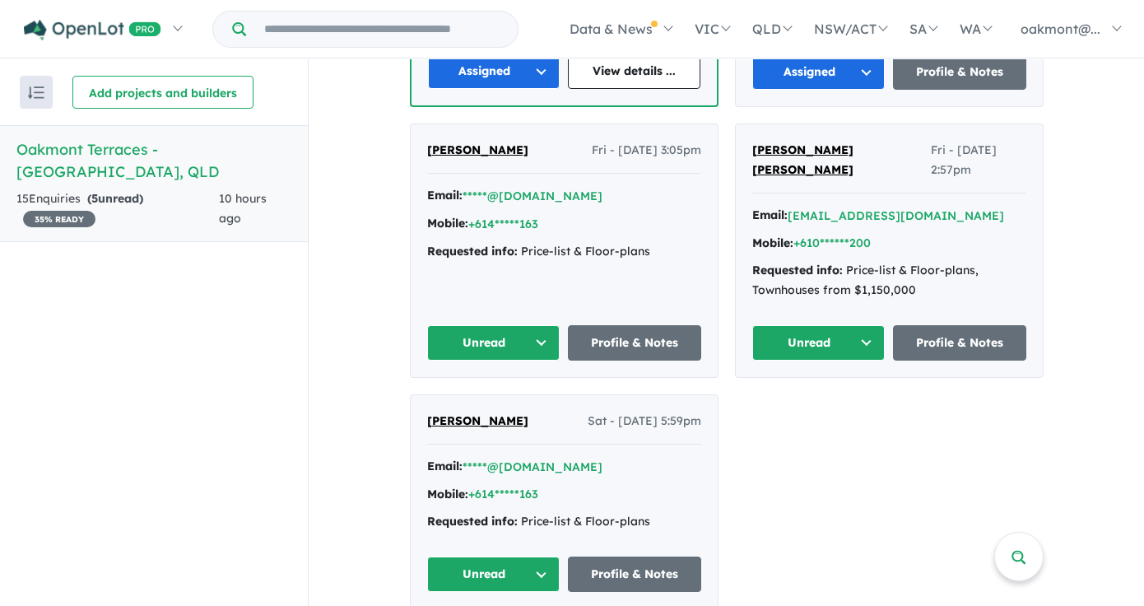
click at [802, 345] on button "Unread" at bounding box center [818, 342] width 133 height 35
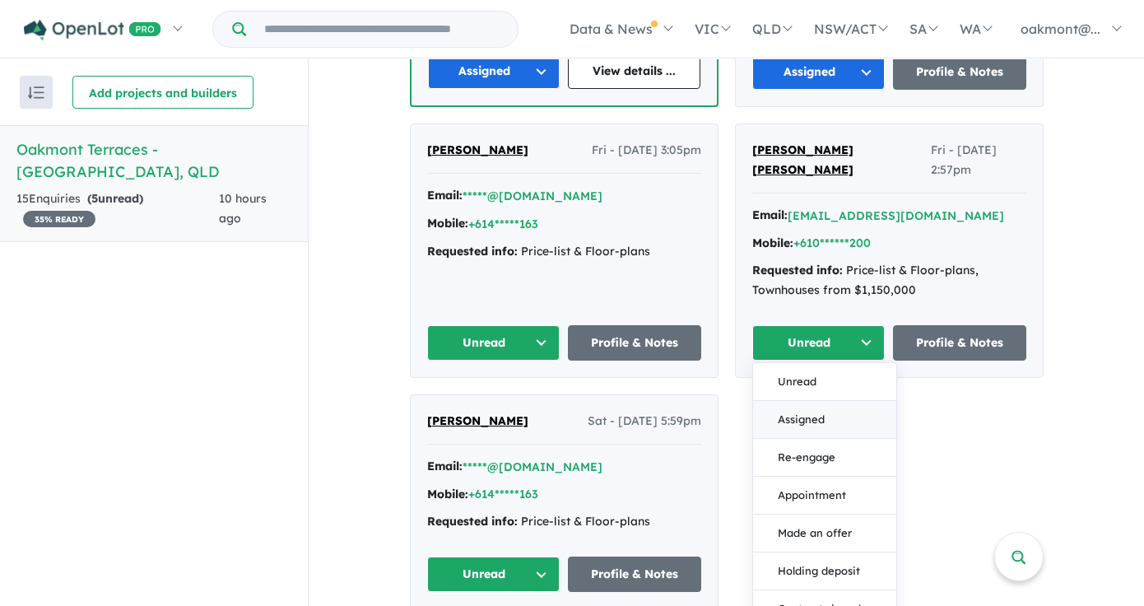
click at [789, 416] on button "Assigned" at bounding box center [824, 420] width 143 height 38
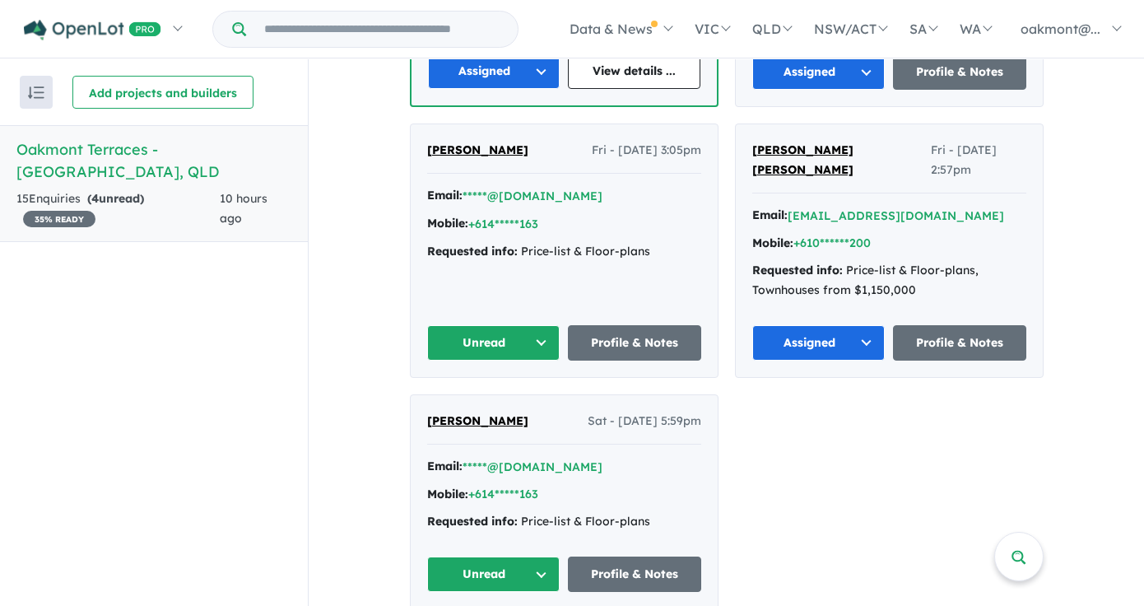
click at [495, 344] on button "Unread" at bounding box center [493, 342] width 133 height 35
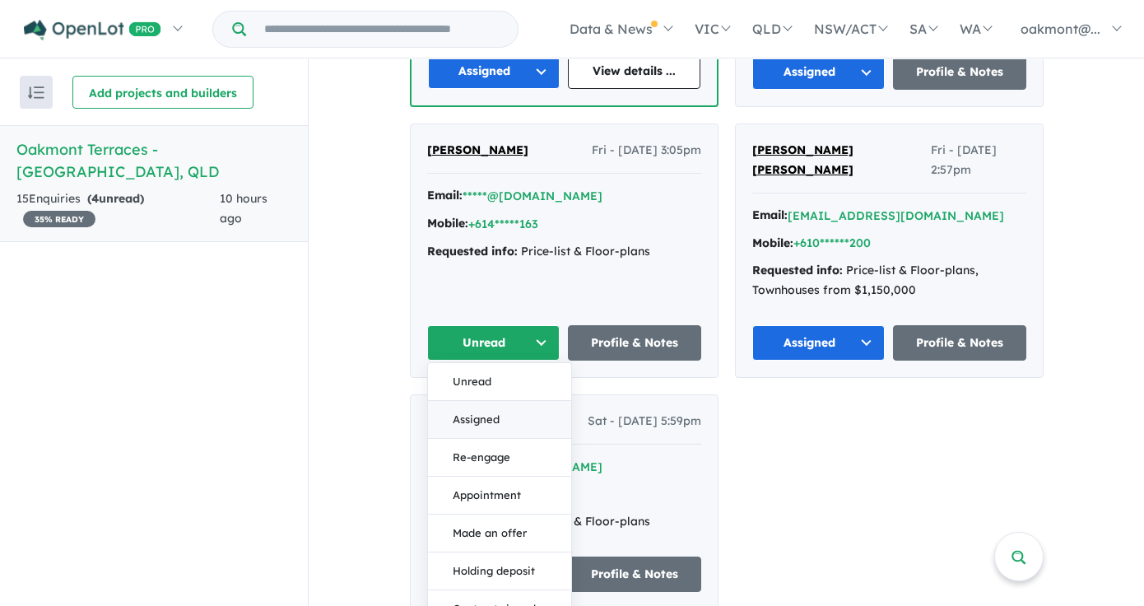
click at [486, 417] on button "Assigned" at bounding box center [499, 420] width 143 height 38
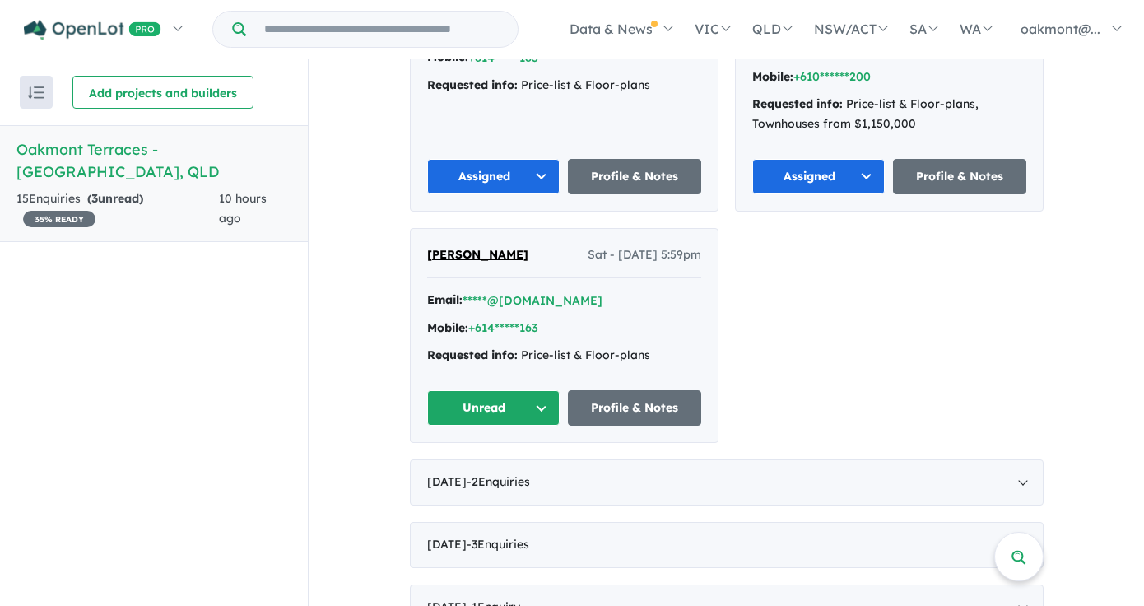
scroll to position [1271, 0]
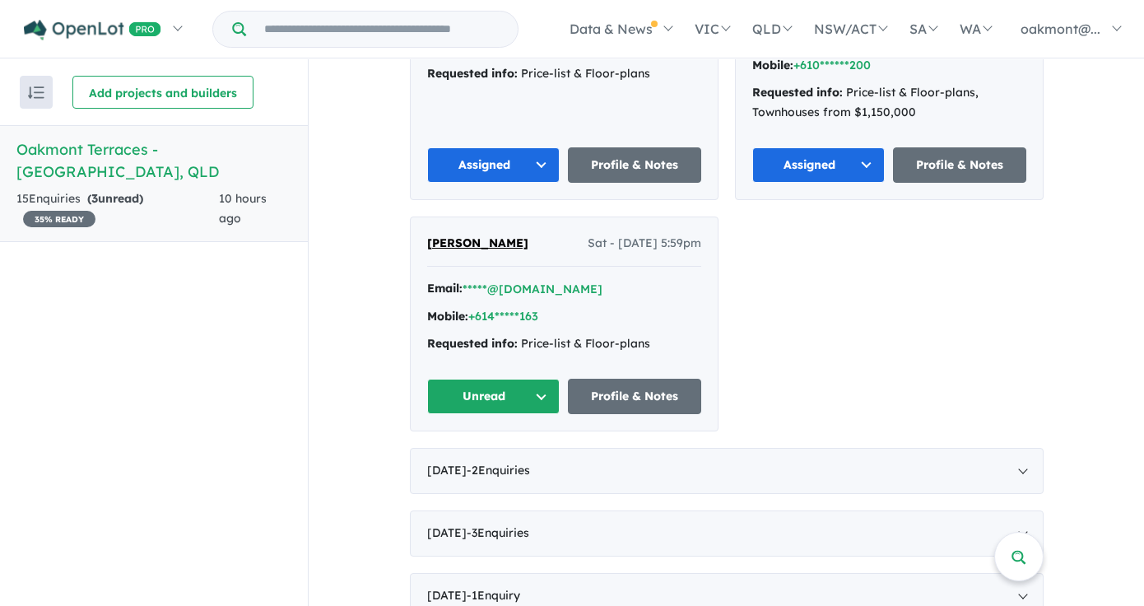
click at [486, 411] on button "Unread" at bounding box center [493, 396] width 133 height 35
click at [477, 481] on button "Assigned" at bounding box center [499, 473] width 143 height 38
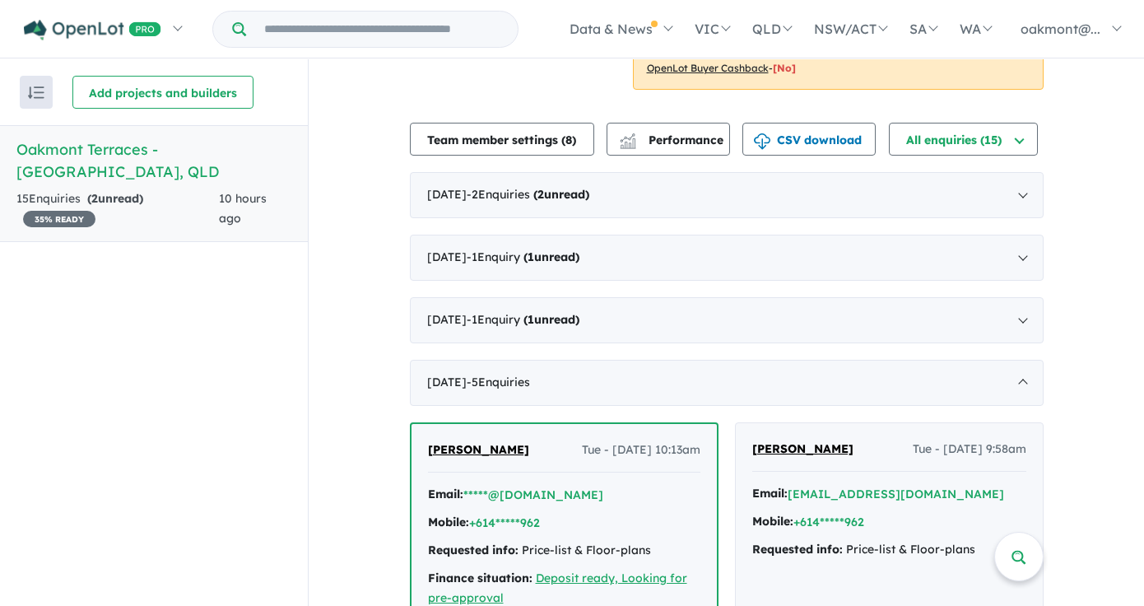
scroll to position [437, 0]
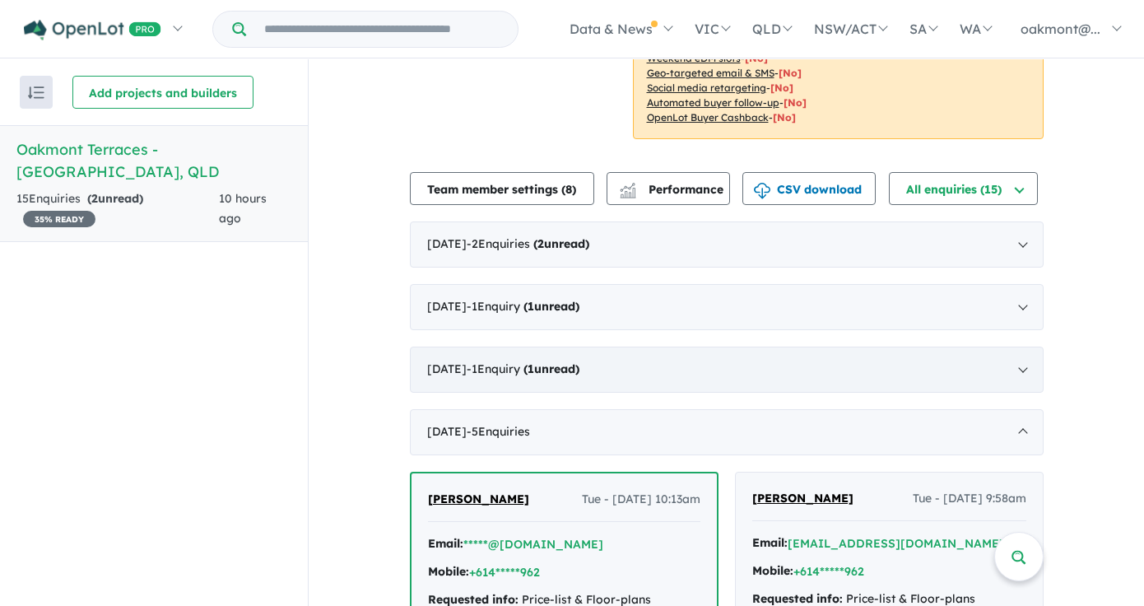
click at [577, 376] on strong "( 1 unread)" at bounding box center [551, 368] width 56 height 15
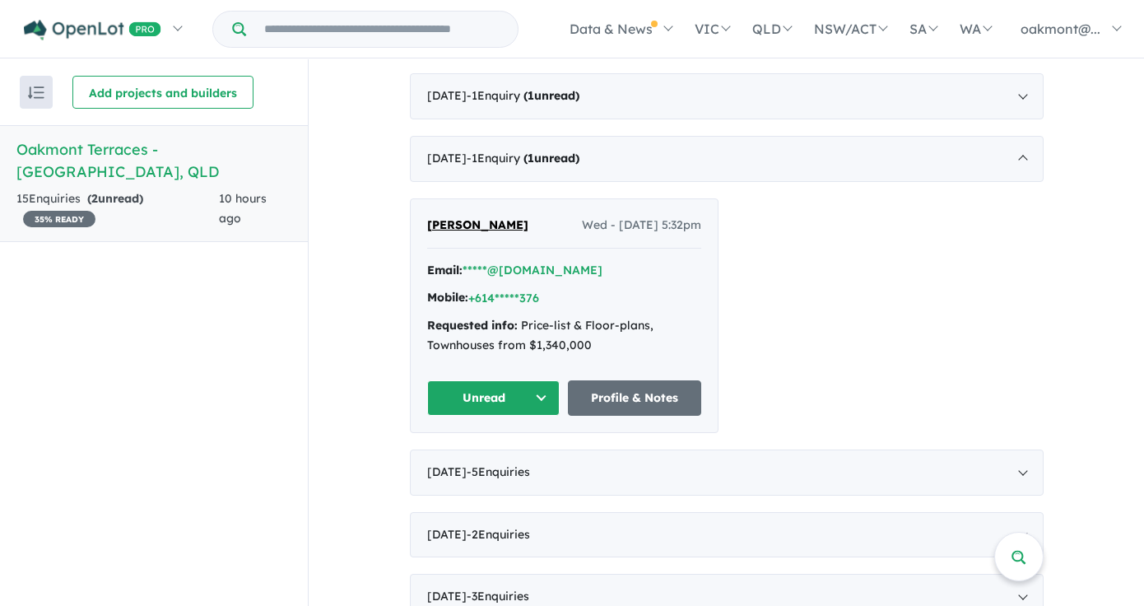
scroll to position [651, 0]
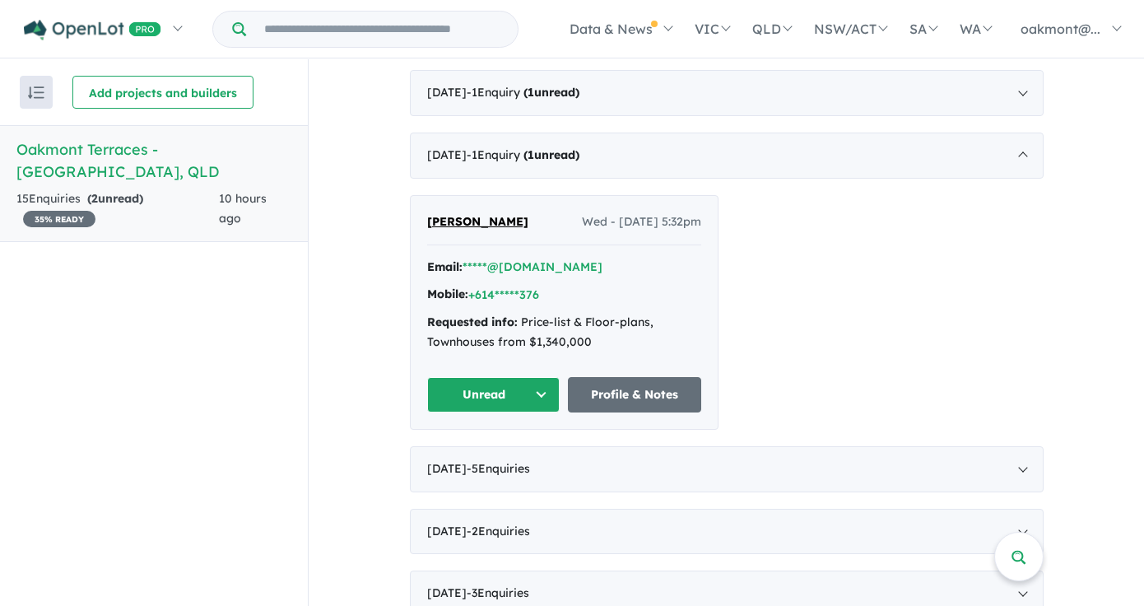
click at [487, 412] on button "Unread" at bounding box center [493, 394] width 133 height 35
click at [468, 487] on button "Assigned" at bounding box center [499, 472] width 143 height 38
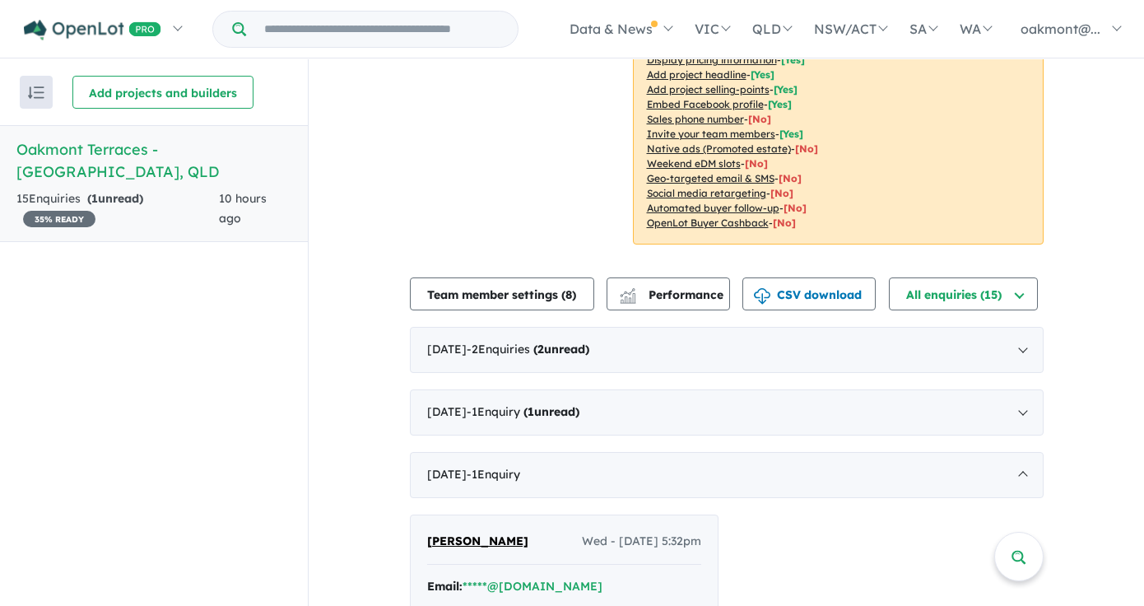
scroll to position [331, 0]
click at [576, 420] on strong "( 1 unread)" at bounding box center [551, 412] width 56 height 15
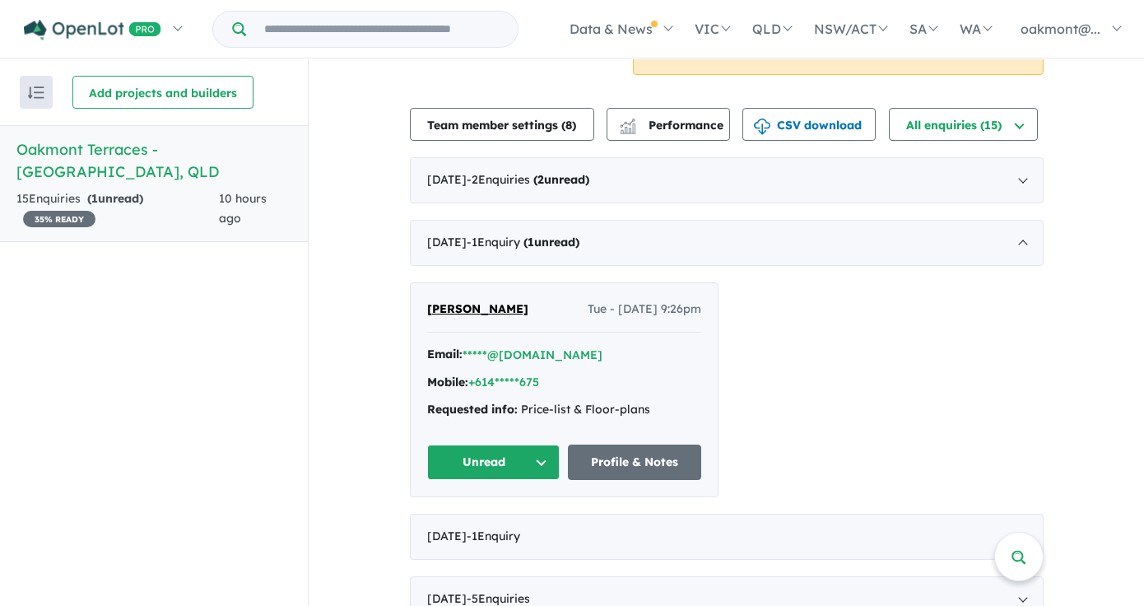
scroll to position [513, 0]
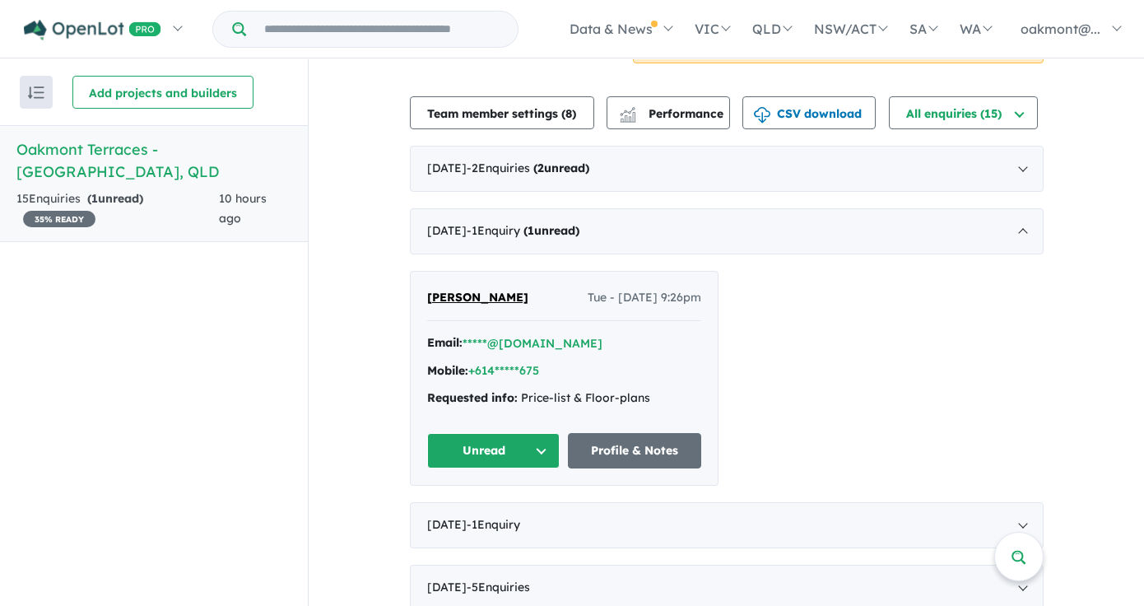
click at [496, 468] on button "Unread" at bounding box center [493, 450] width 133 height 35
click at [477, 545] on button "Assigned" at bounding box center [499, 528] width 143 height 38
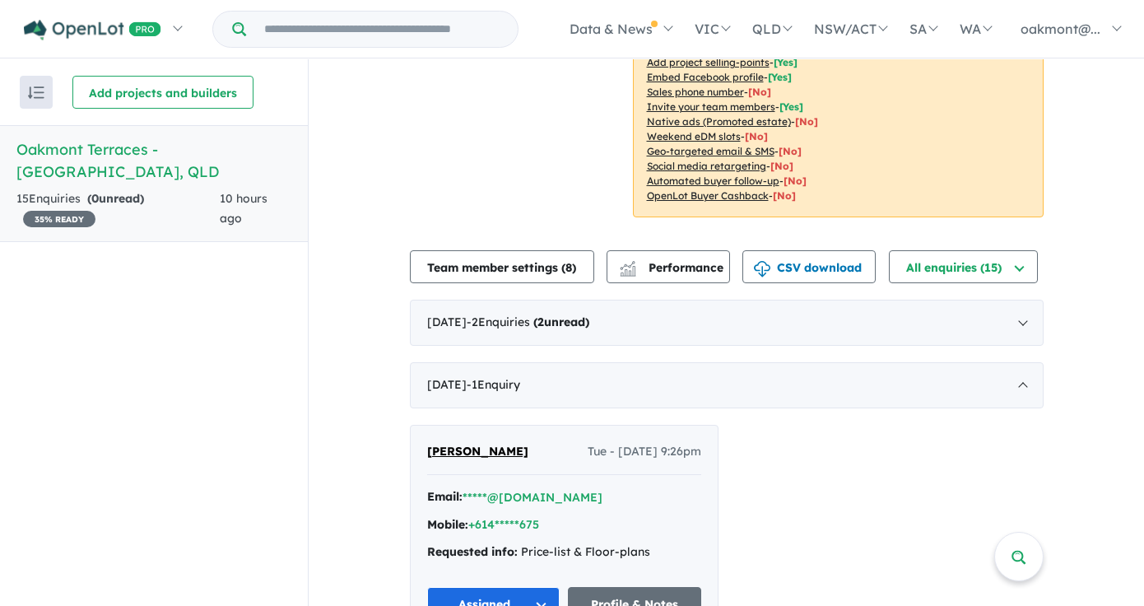
scroll to position [359, 0]
click at [520, 392] on span "- 1 Enquir y ( 0 unread)" at bounding box center [493, 384] width 53 height 15
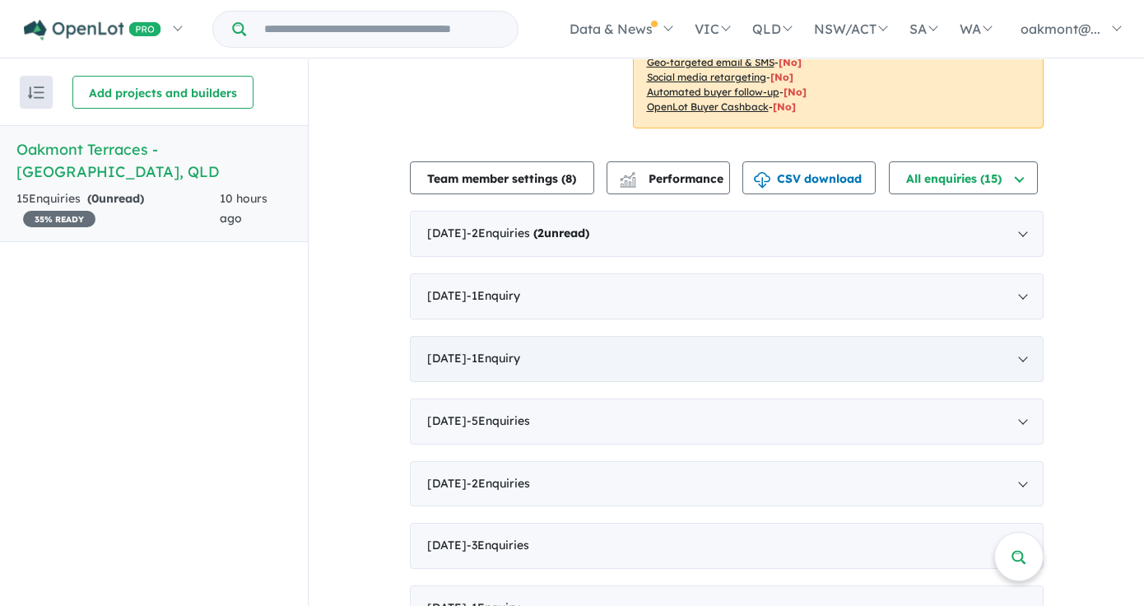
scroll to position [447, 0]
click at [541, 241] on span "- 2 Enquir ies ( 2 unread)" at bounding box center [528, 233] width 123 height 15
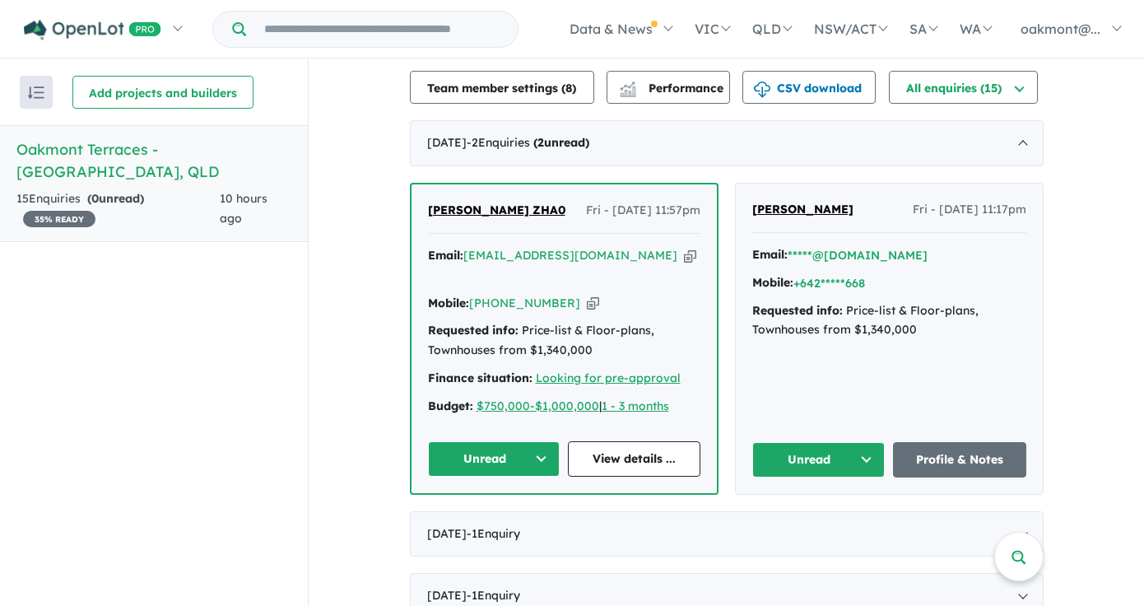
scroll to position [545, 0]
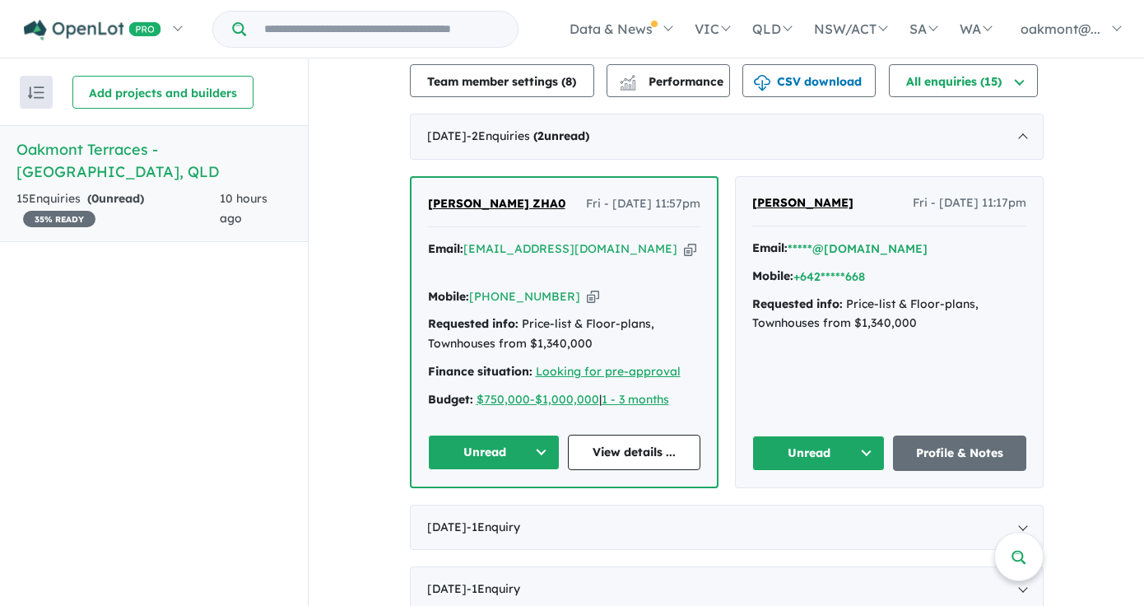
click at [816, 456] on button "Unread" at bounding box center [818, 452] width 133 height 35
click at [792, 526] on button "Assigned" at bounding box center [824, 530] width 143 height 38
click at [473, 448] on button "Unread" at bounding box center [494, 452] width 132 height 35
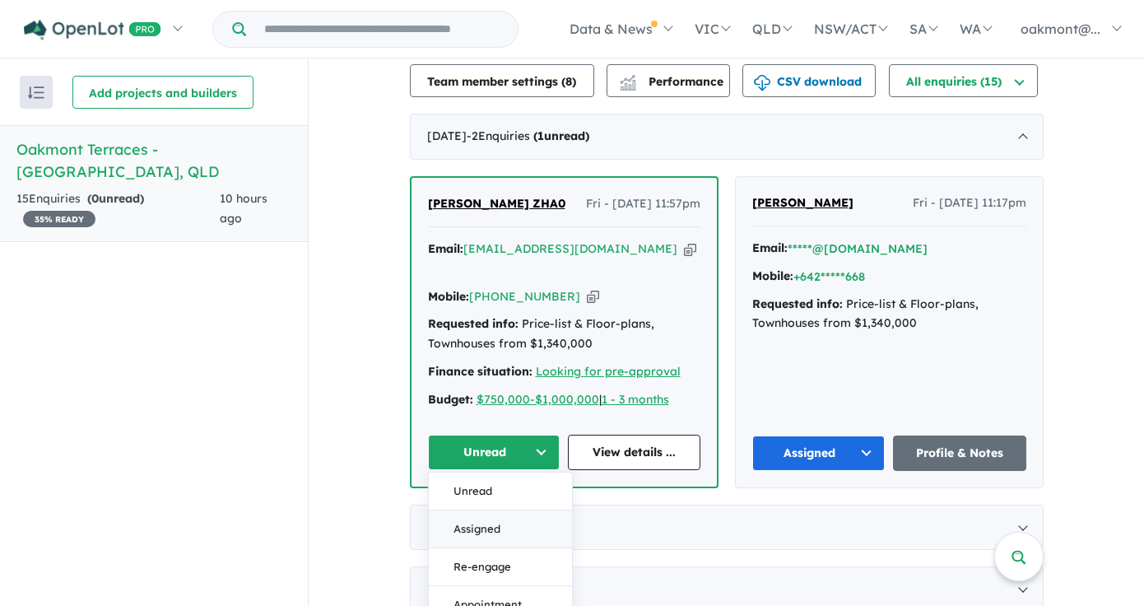
click at [474, 531] on button "Assigned" at bounding box center [500, 529] width 143 height 38
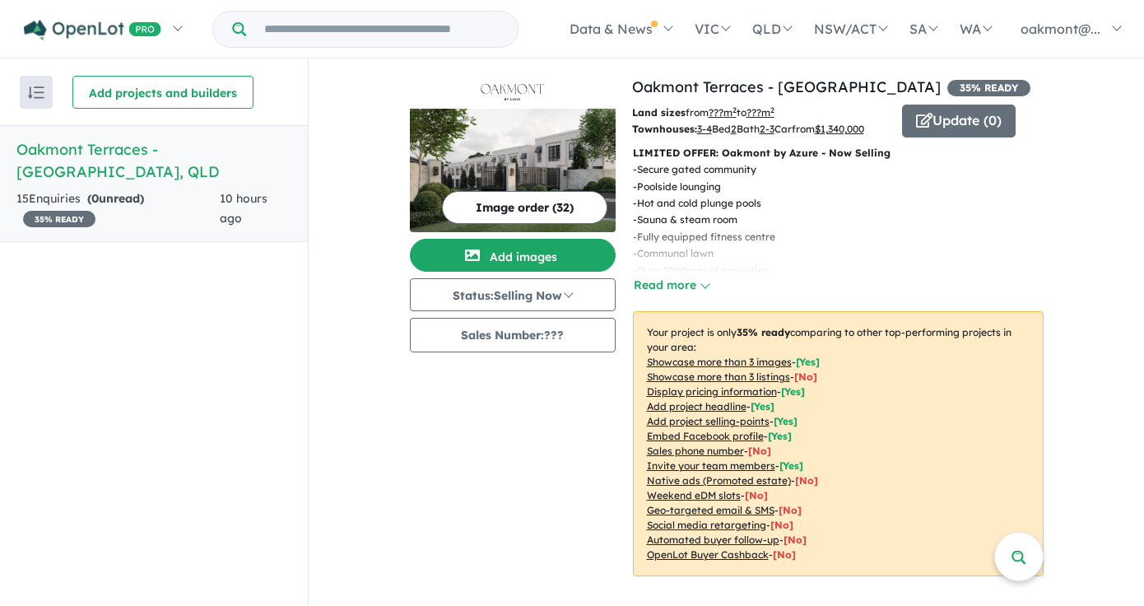
scroll to position [0, 0]
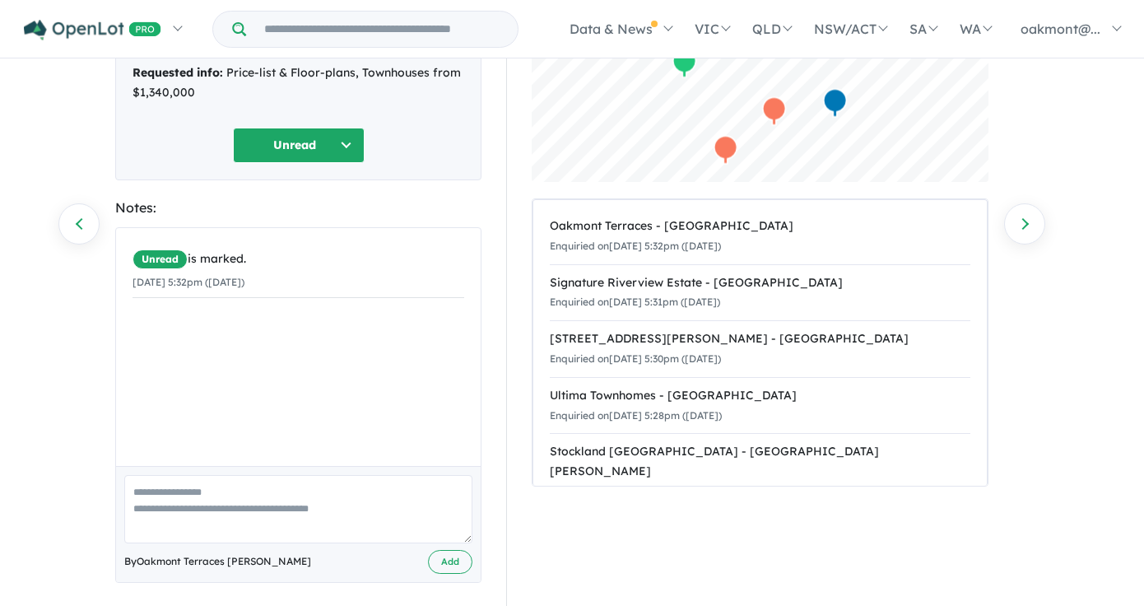
scroll to position [179, 0]
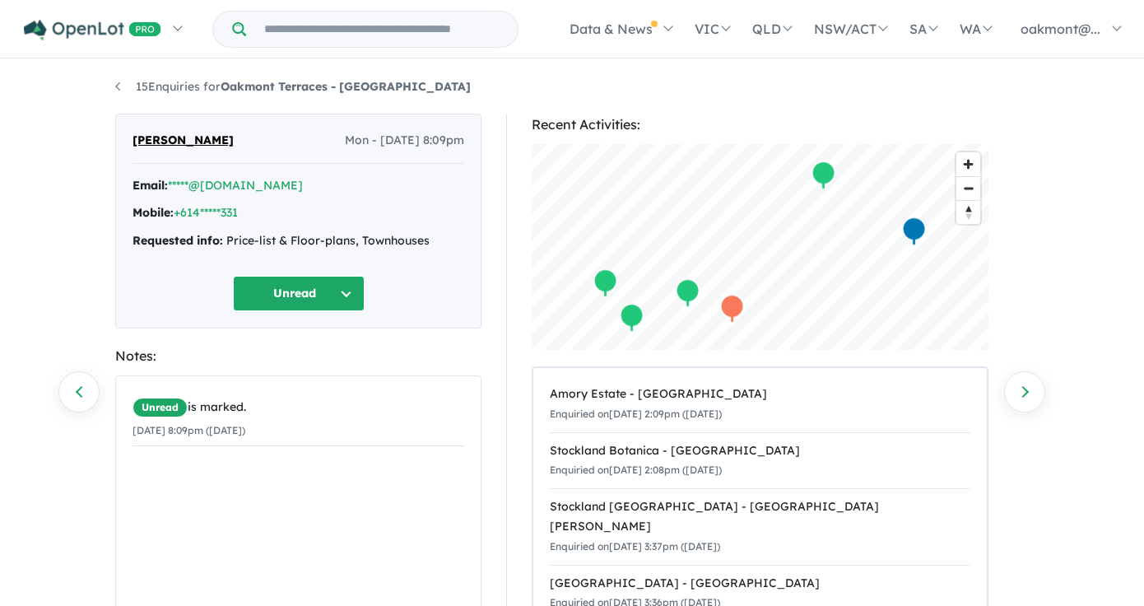
click at [297, 293] on button "Unread" at bounding box center [299, 293] width 132 height 35
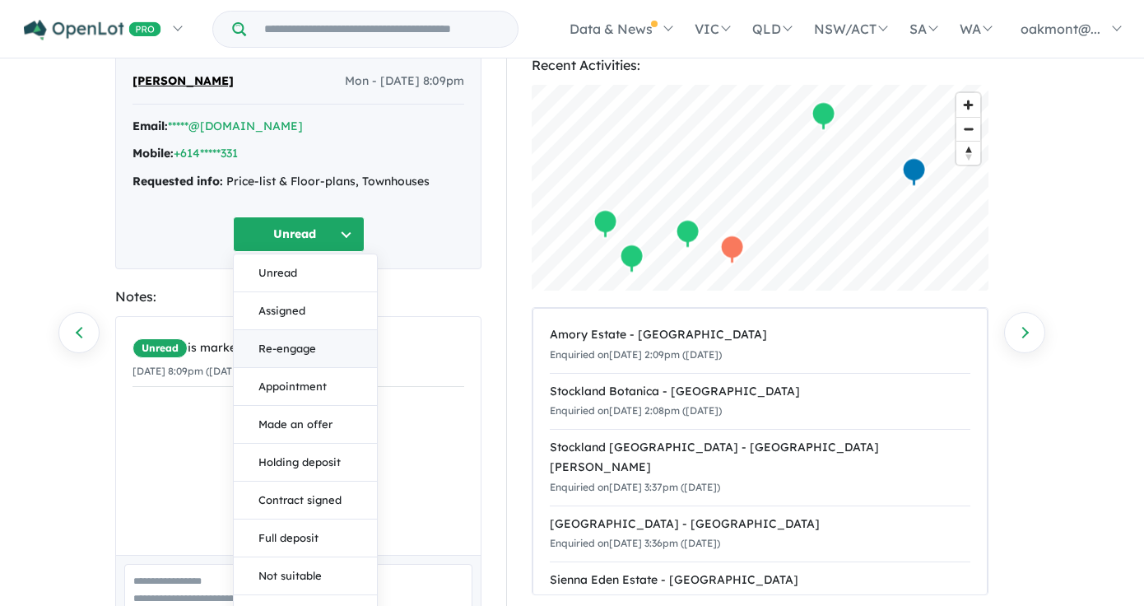
scroll to position [77, 0]
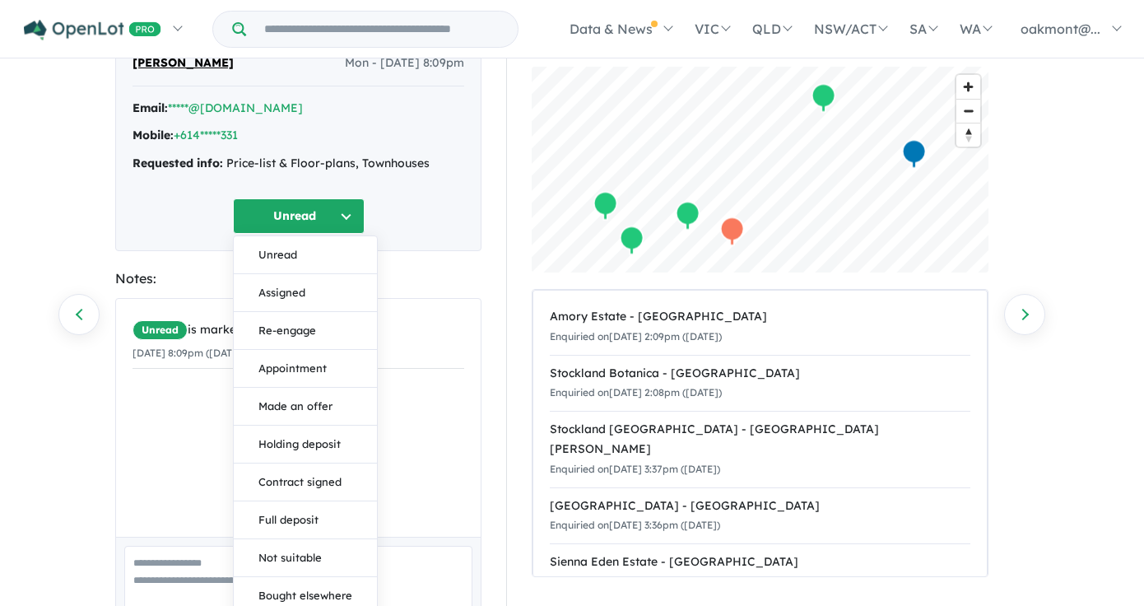
click at [412, 398] on div "Unread is marked. [DATE] 8:09pm ([DATE])" at bounding box center [298, 418] width 365 height 238
